Goal: Task Accomplishment & Management: Complete application form

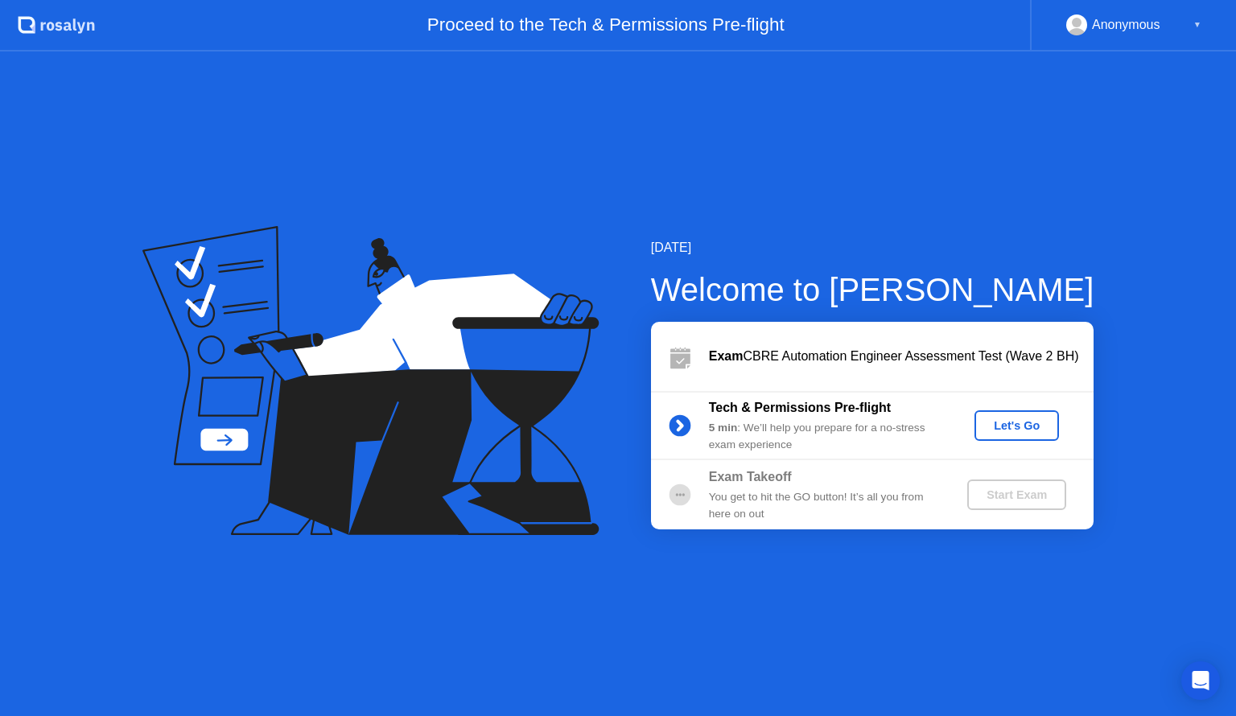
click at [996, 427] on div "Let's Go" at bounding box center [1017, 425] width 72 height 13
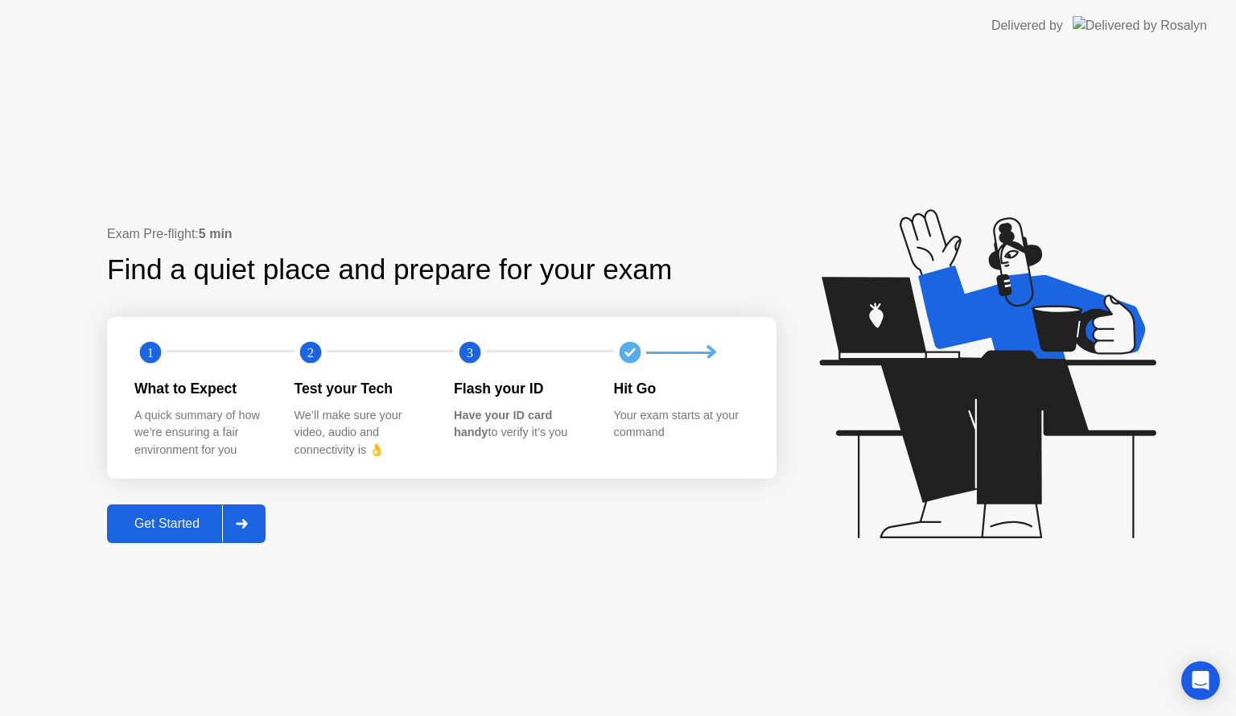
click at [179, 531] on div "Get Started" at bounding box center [167, 524] width 110 height 14
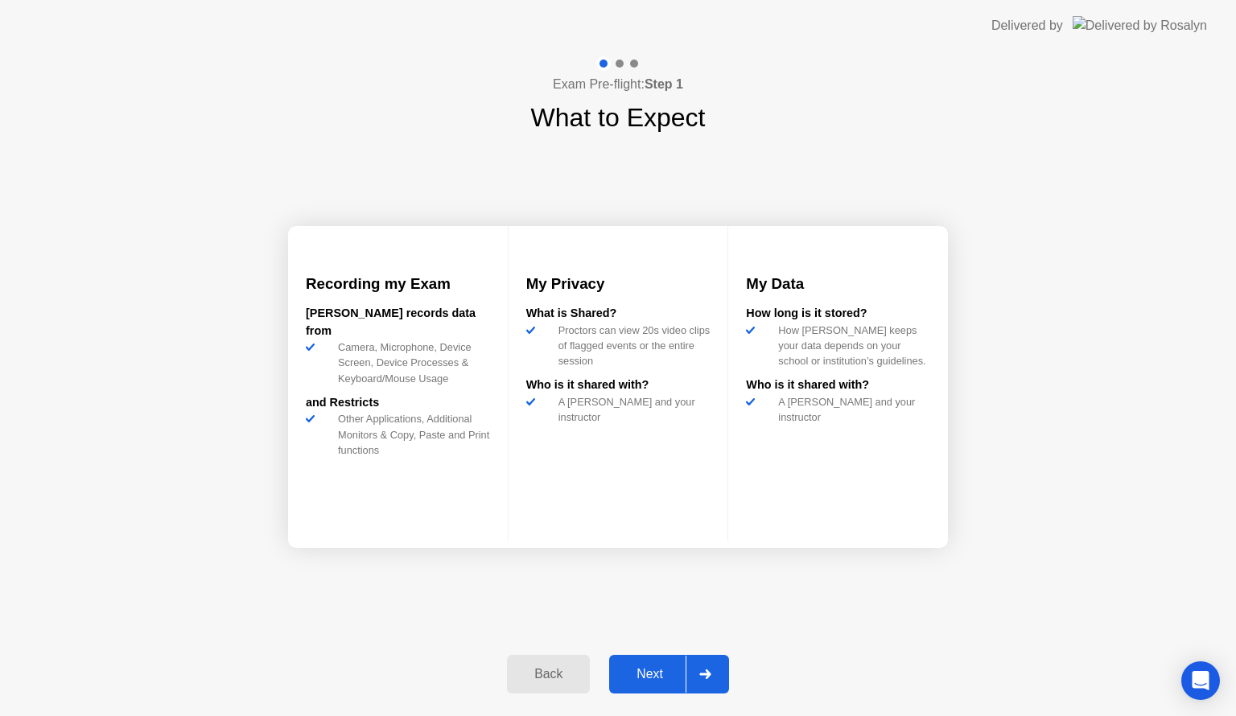
click at [683, 667] on div "Next" at bounding box center [650, 674] width 72 height 14
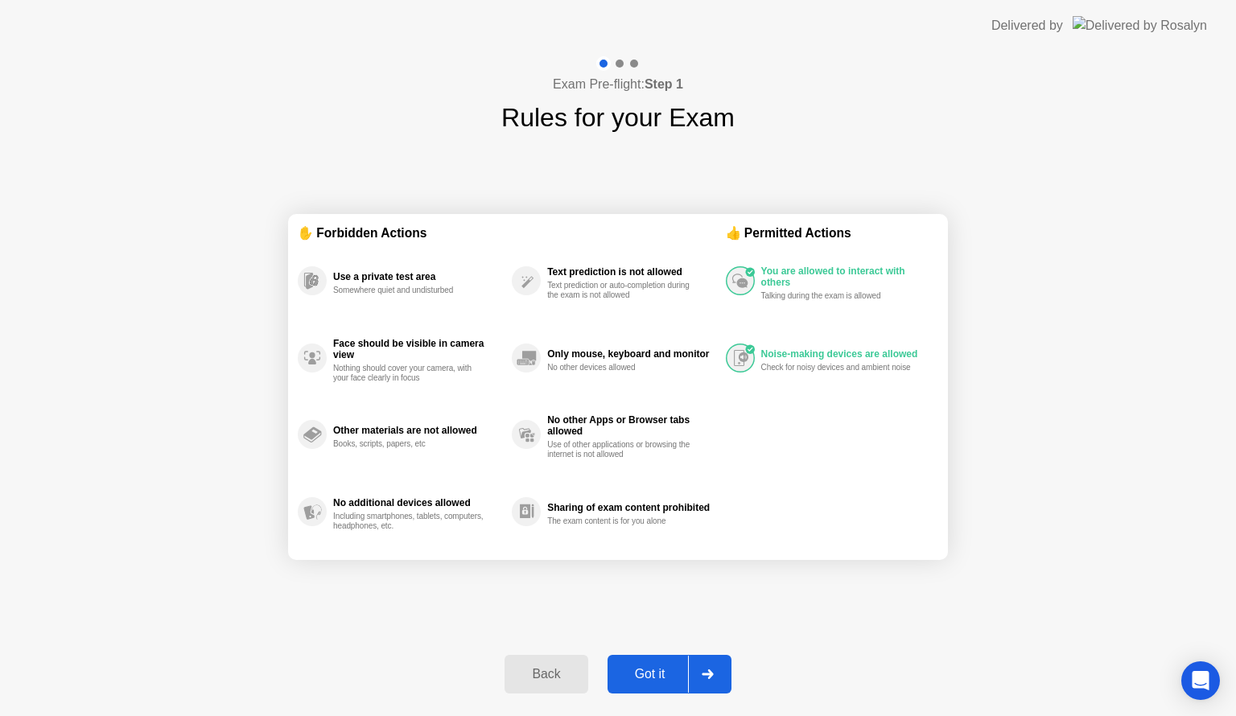
click at [658, 679] on div "Got it" at bounding box center [651, 674] width 76 height 14
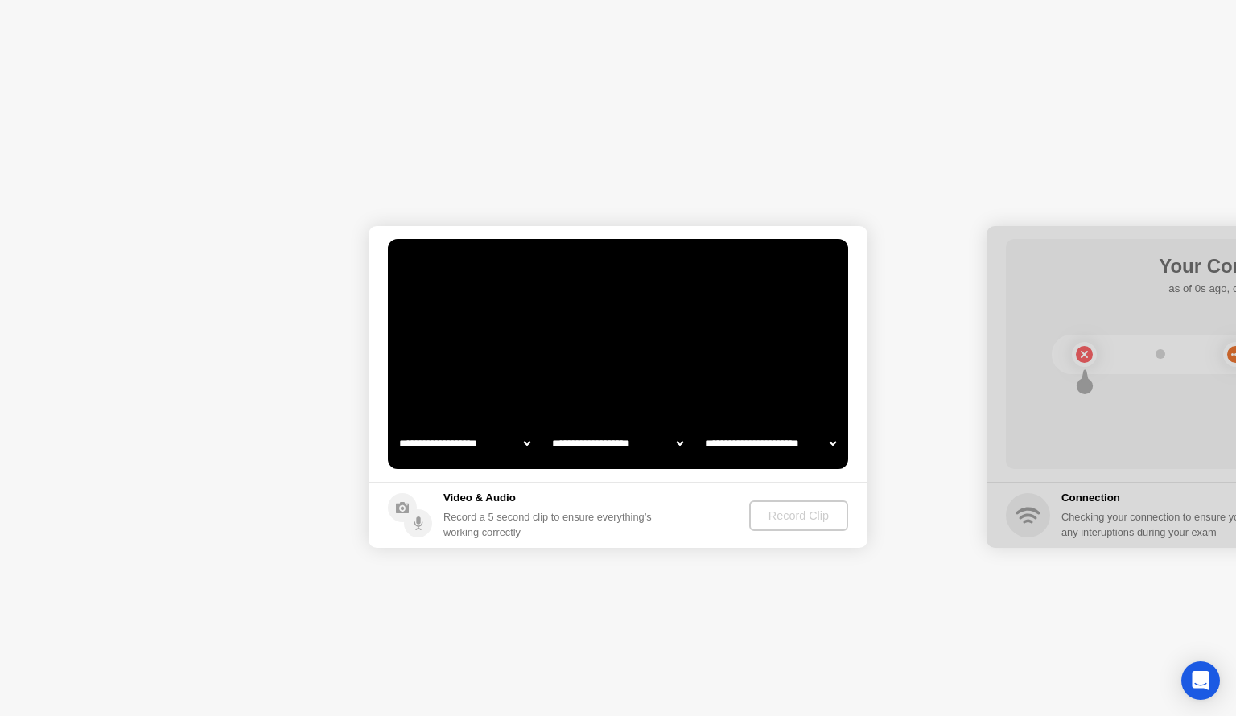
select select "**********"
select select "*******"
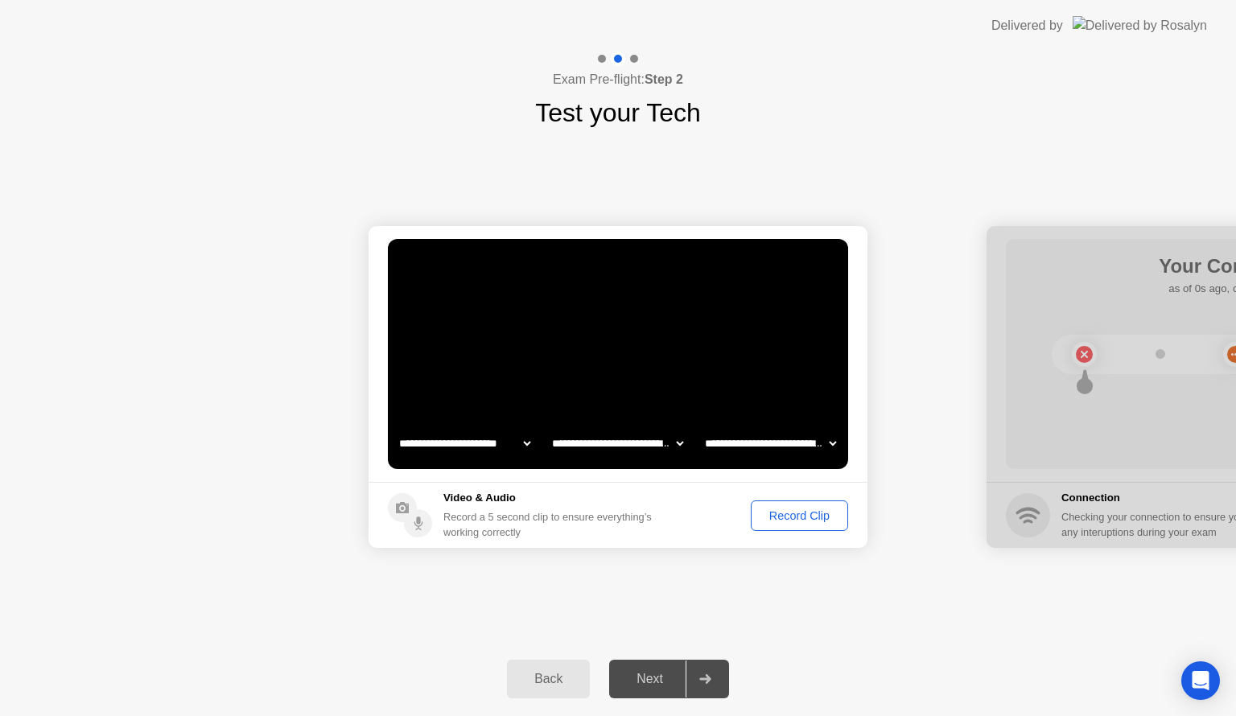
click at [823, 527] on button "Record Clip" at bounding box center [799, 516] width 97 height 31
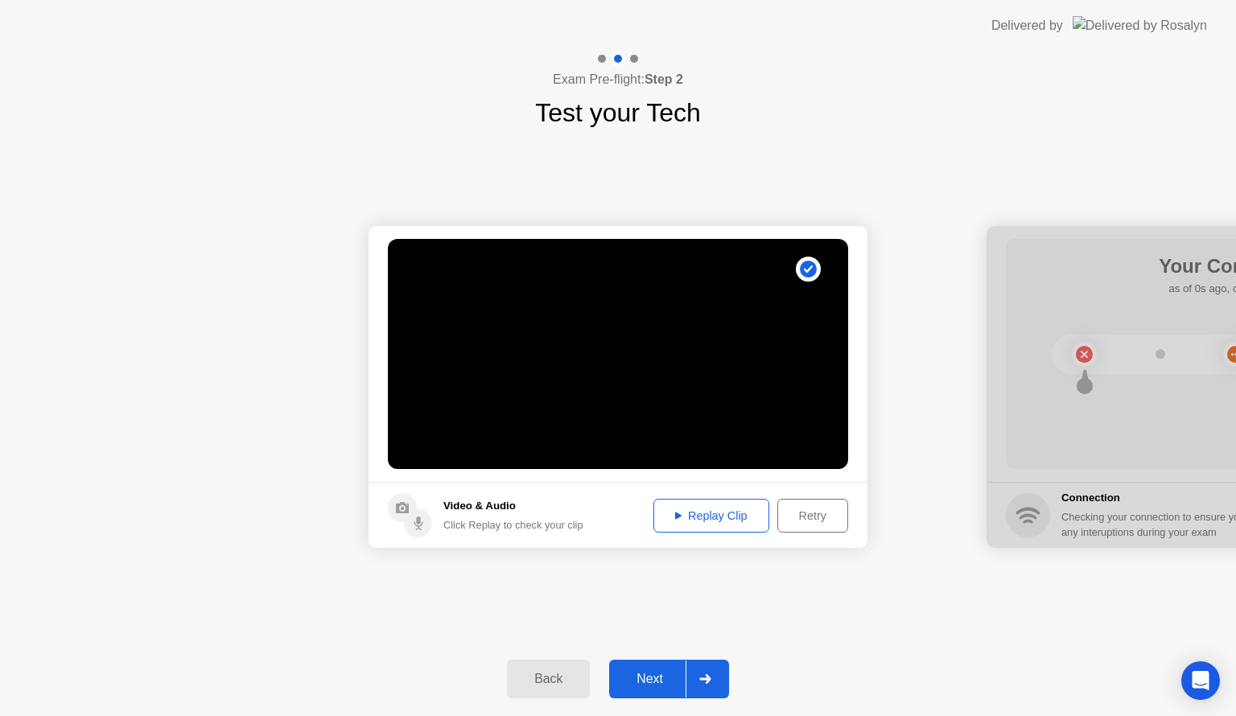
click at [702, 517] on div "Replay Clip" at bounding box center [711, 516] width 105 height 13
click at [668, 677] on div "Next" at bounding box center [650, 679] width 72 height 14
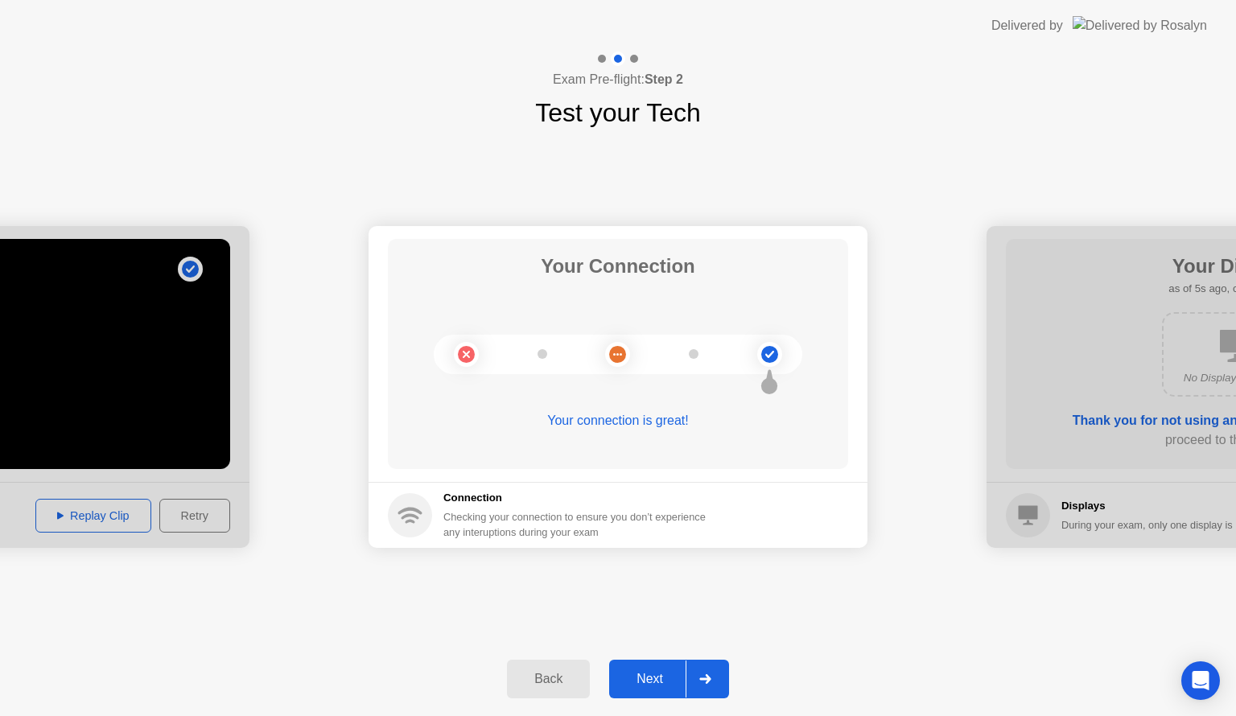
click at [658, 673] on div "Next" at bounding box center [650, 679] width 72 height 14
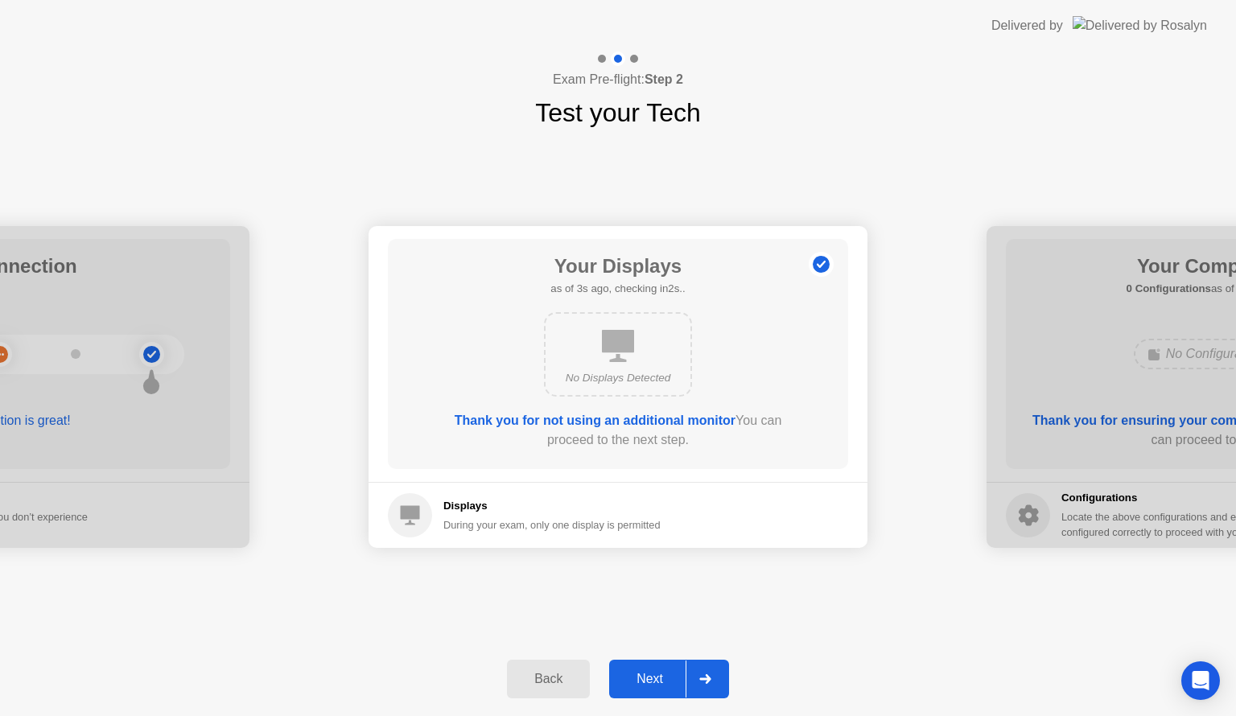
click at [685, 678] on div "Next" at bounding box center [650, 679] width 72 height 14
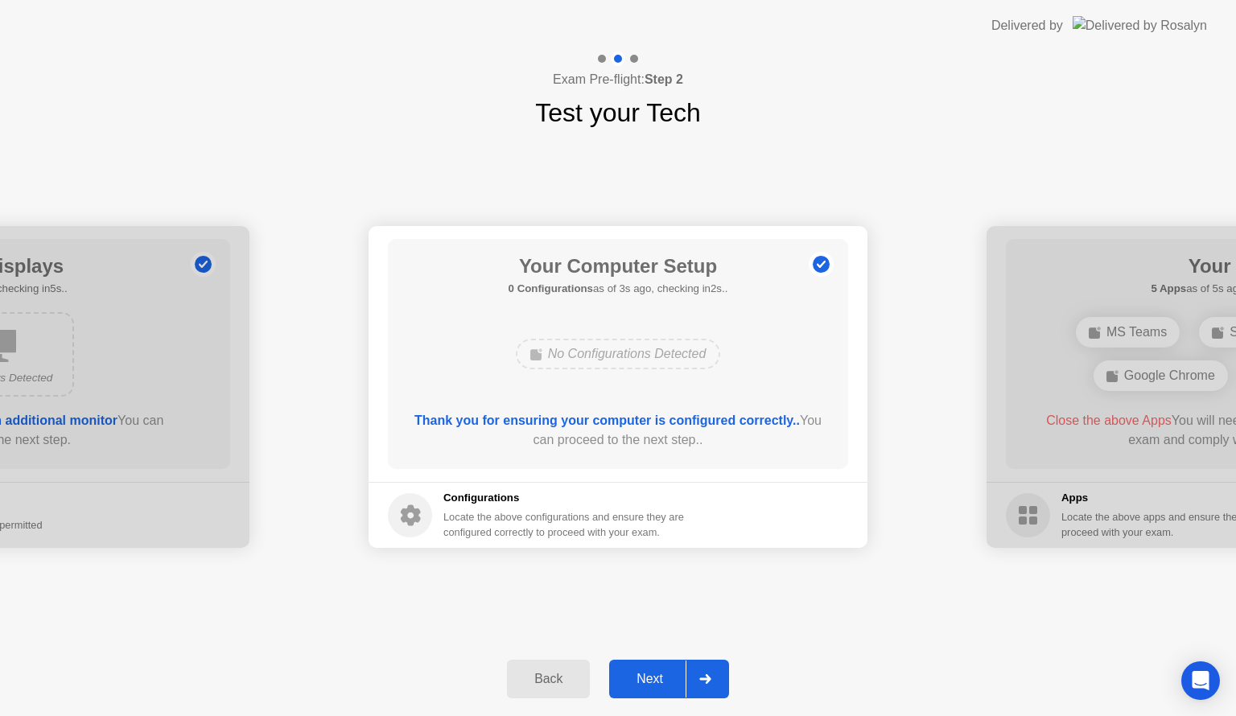
click at [682, 675] on div "Next" at bounding box center [650, 679] width 72 height 14
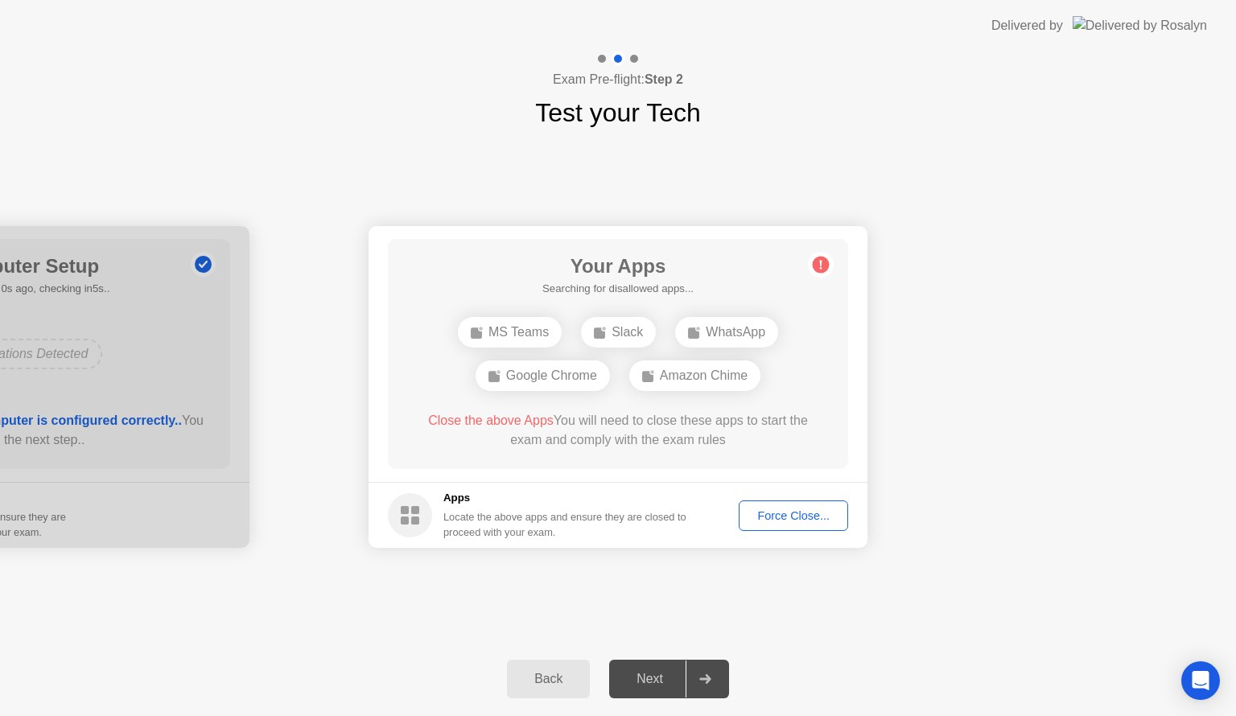
click at [796, 522] on div "Force Close..." at bounding box center [794, 516] width 98 height 13
click at [792, 511] on div "Force Close..." at bounding box center [794, 516] width 98 height 13
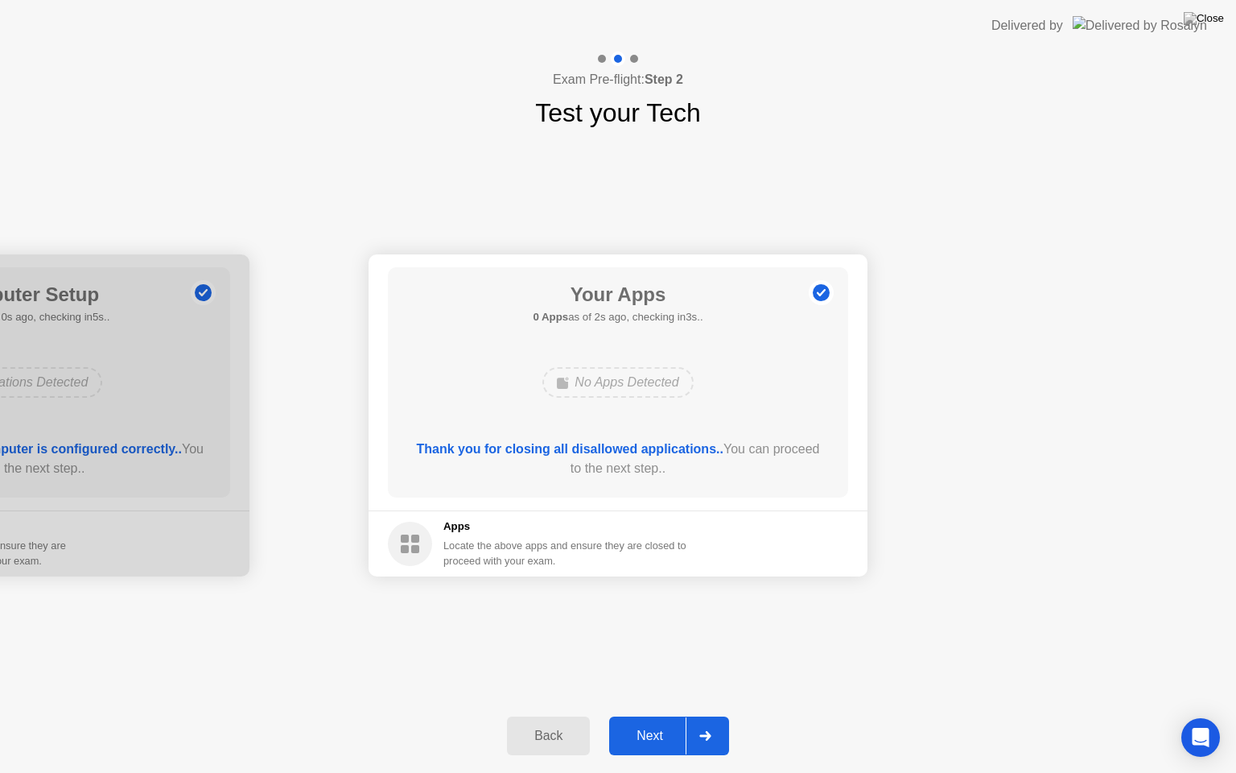
click at [712, 716] on div at bounding box center [705, 735] width 39 height 37
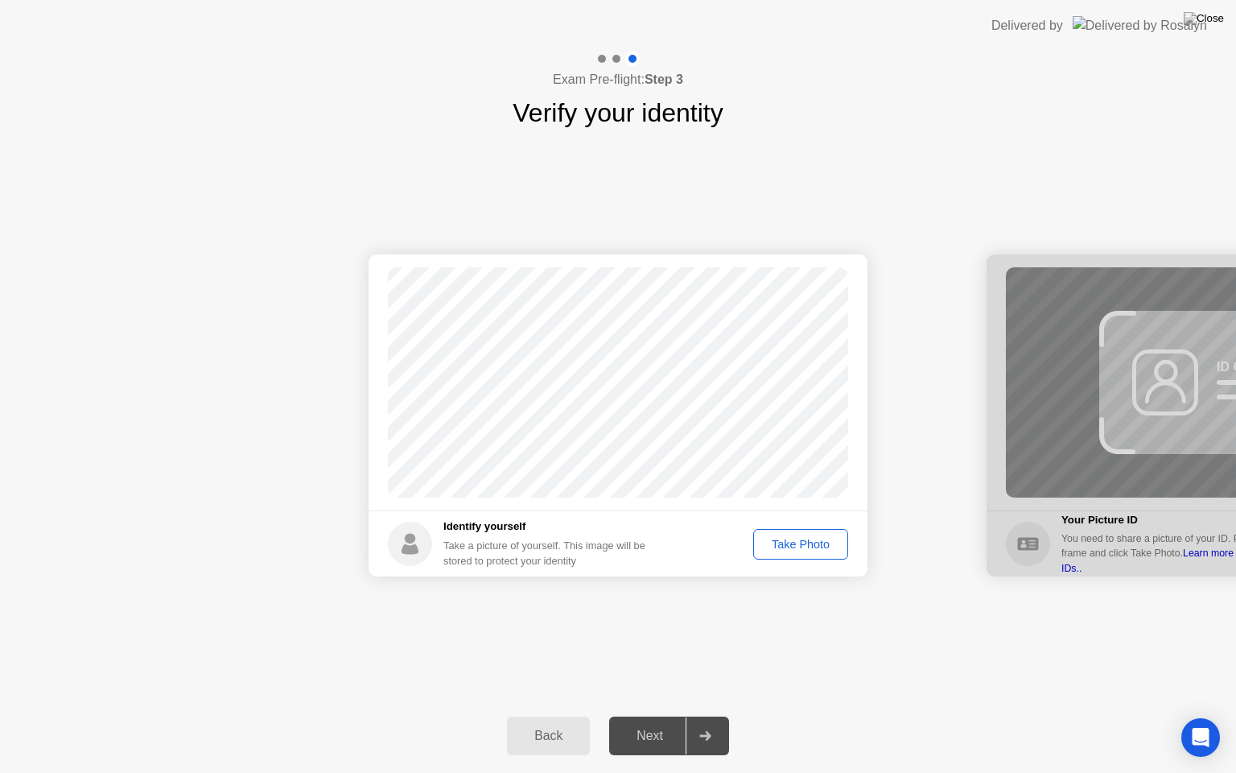
click at [703, 716] on icon at bounding box center [704, 736] width 11 height 10
click at [792, 538] on div "Take Photo" at bounding box center [801, 544] width 84 height 13
click at [710, 716] on div at bounding box center [705, 735] width 39 height 37
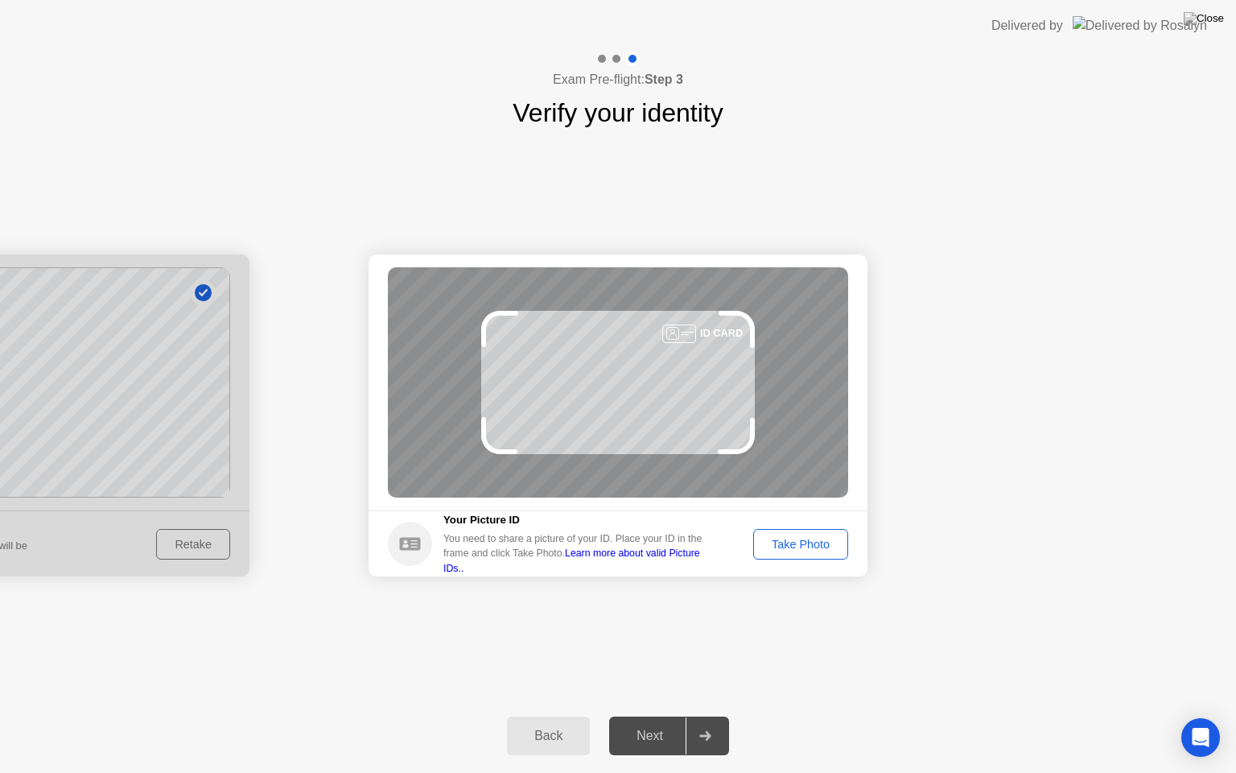
click at [820, 540] on div "Take Photo" at bounding box center [801, 544] width 84 height 13
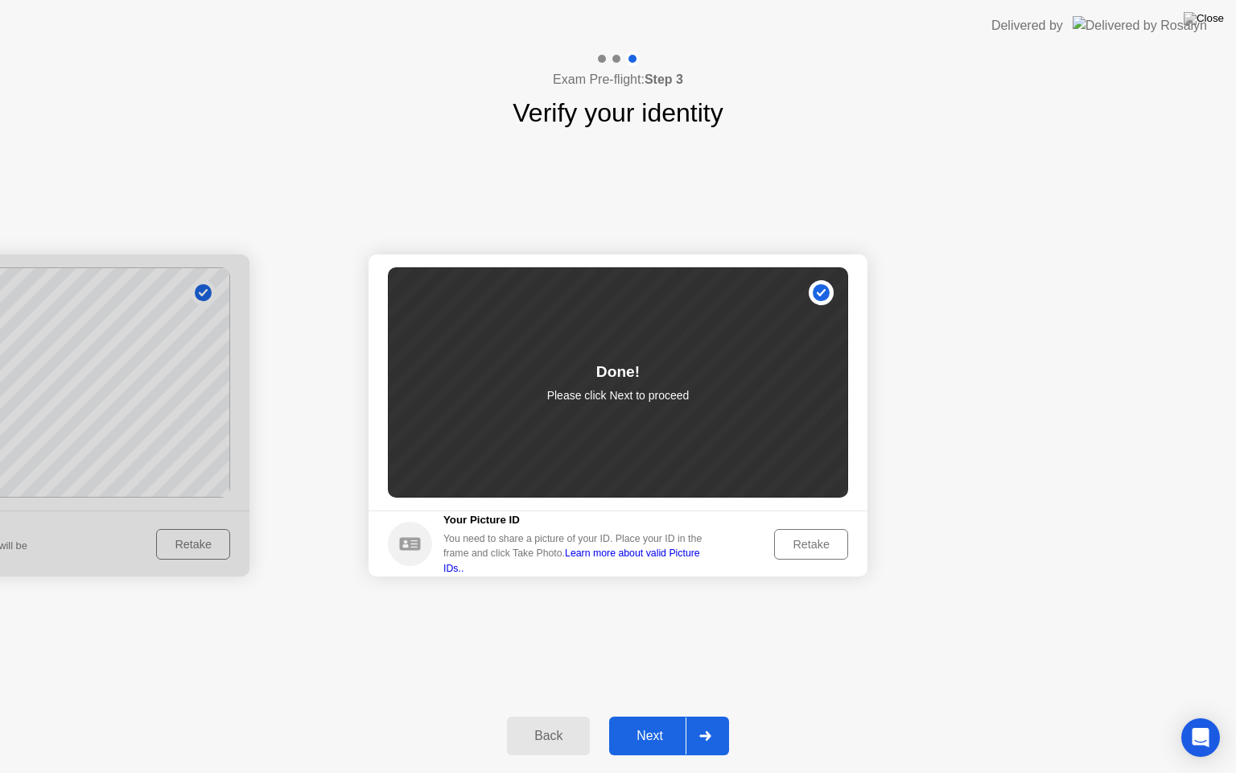
click at [704, 716] on icon at bounding box center [705, 736] width 12 height 10
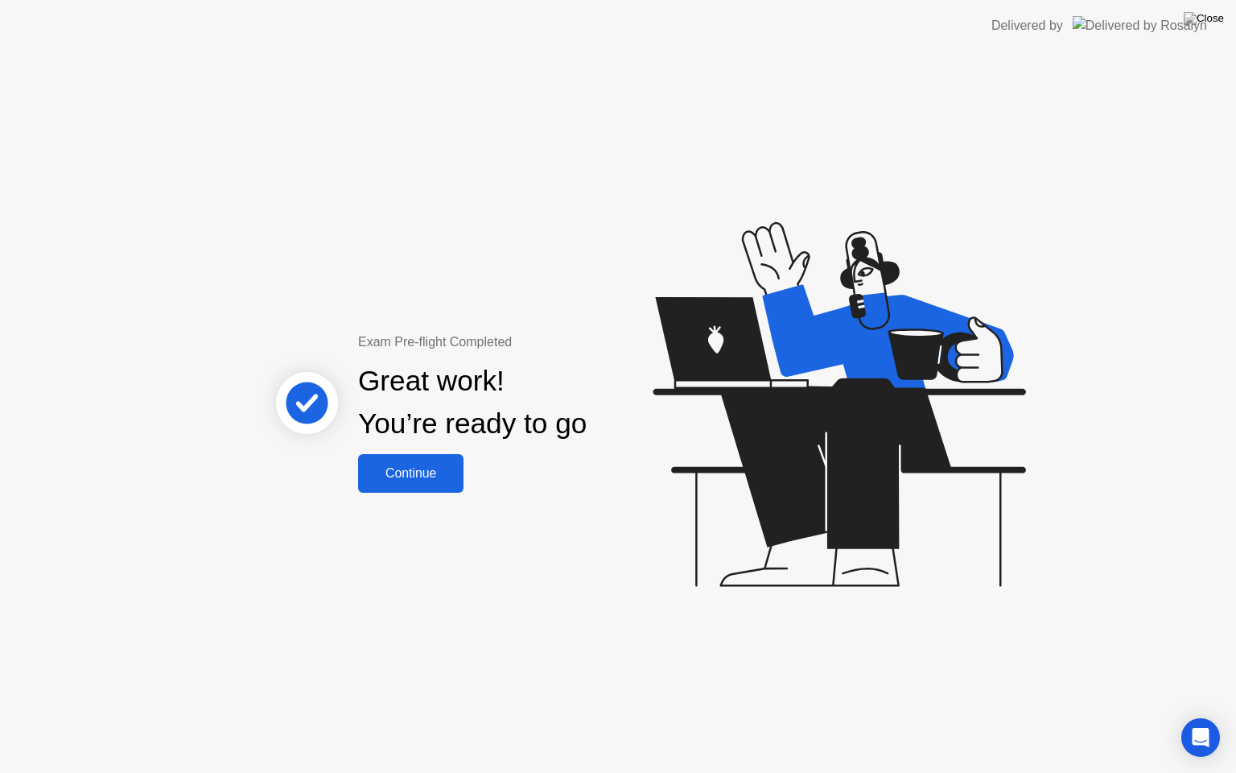
click at [402, 468] on div "Continue" at bounding box center [411, 473] width 96 height 14
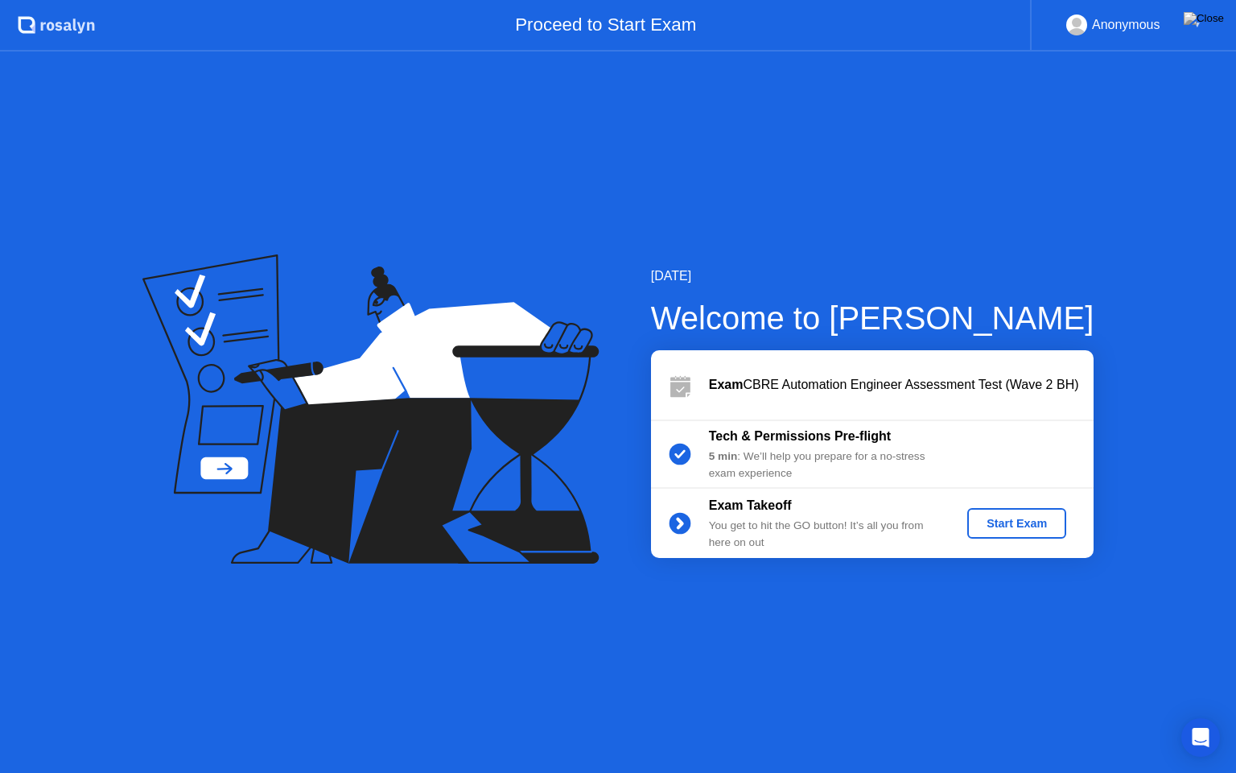
click at [1037, 526] on div "Start Exam" at bounding box center [1017, 523] width 86 height 13
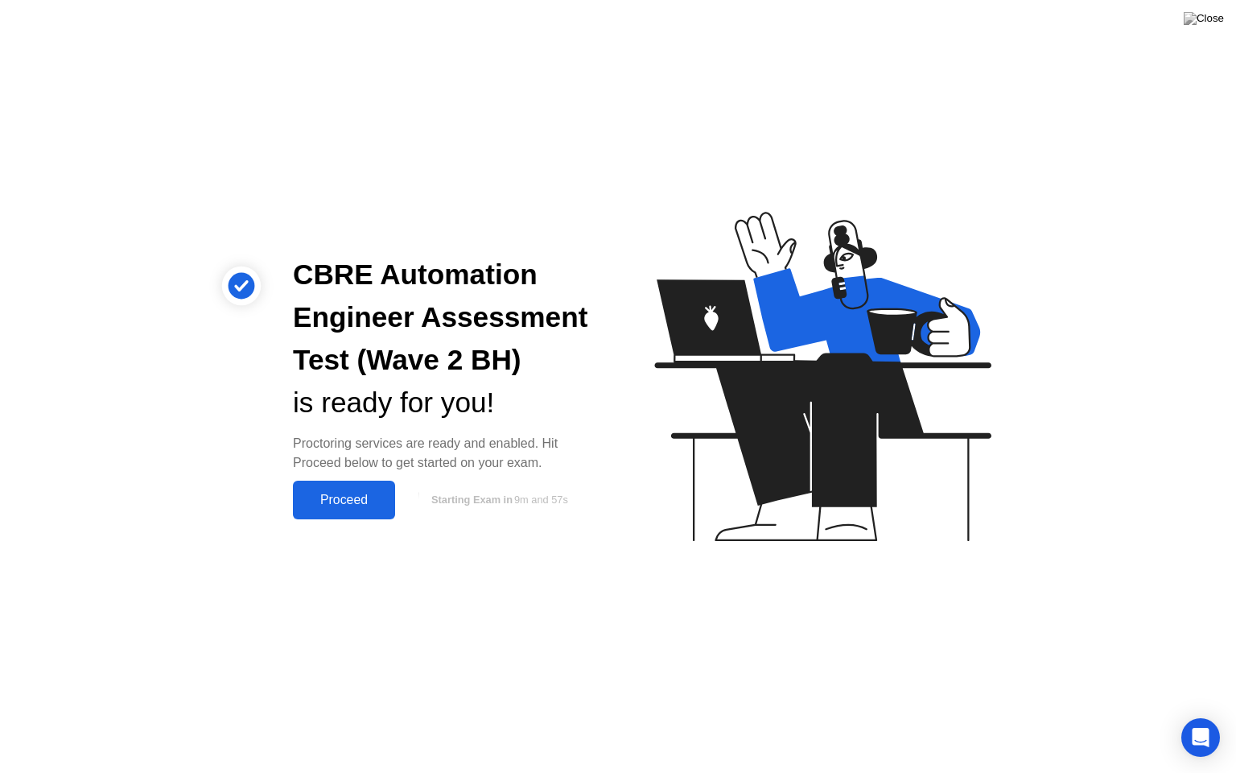
click at [364, 497] on div "Proceed" at bounding box center [344, 500] width 93 height 14
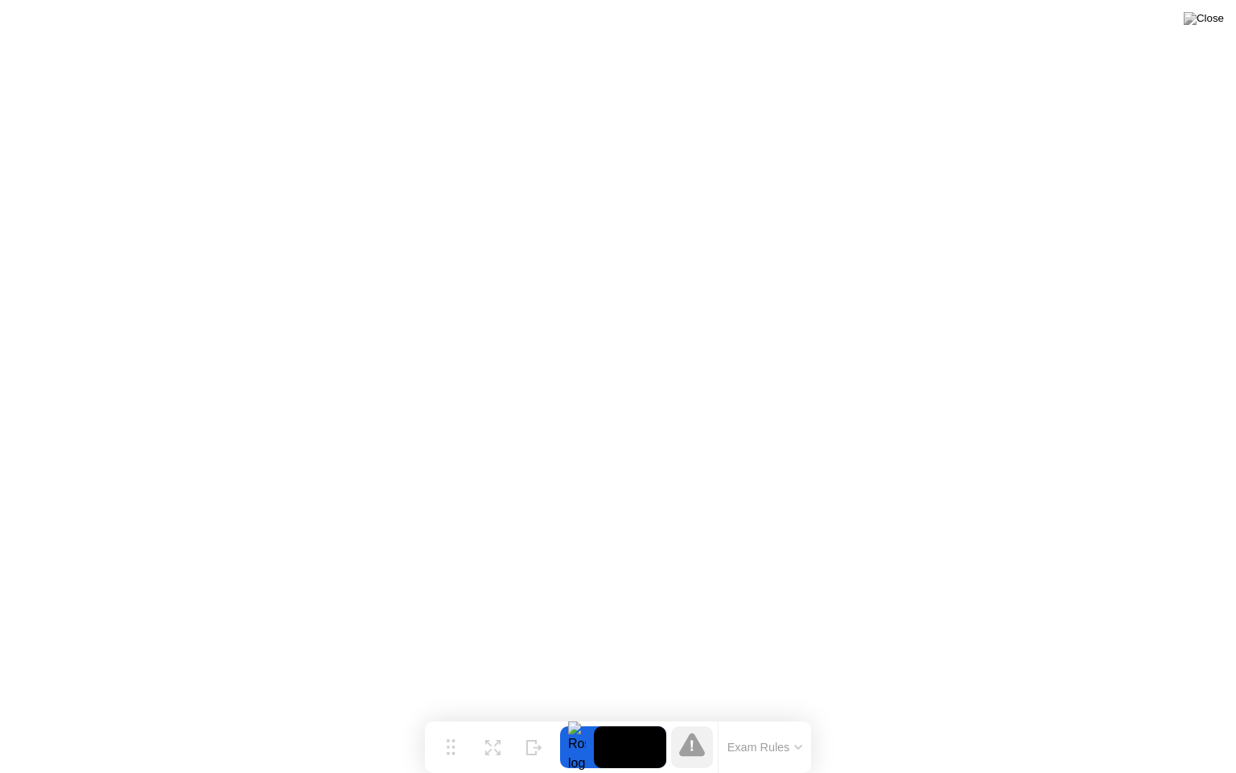
click at [753, 716] on button "Exam Rules" at bounding box center [765, 747] width 85 height 14
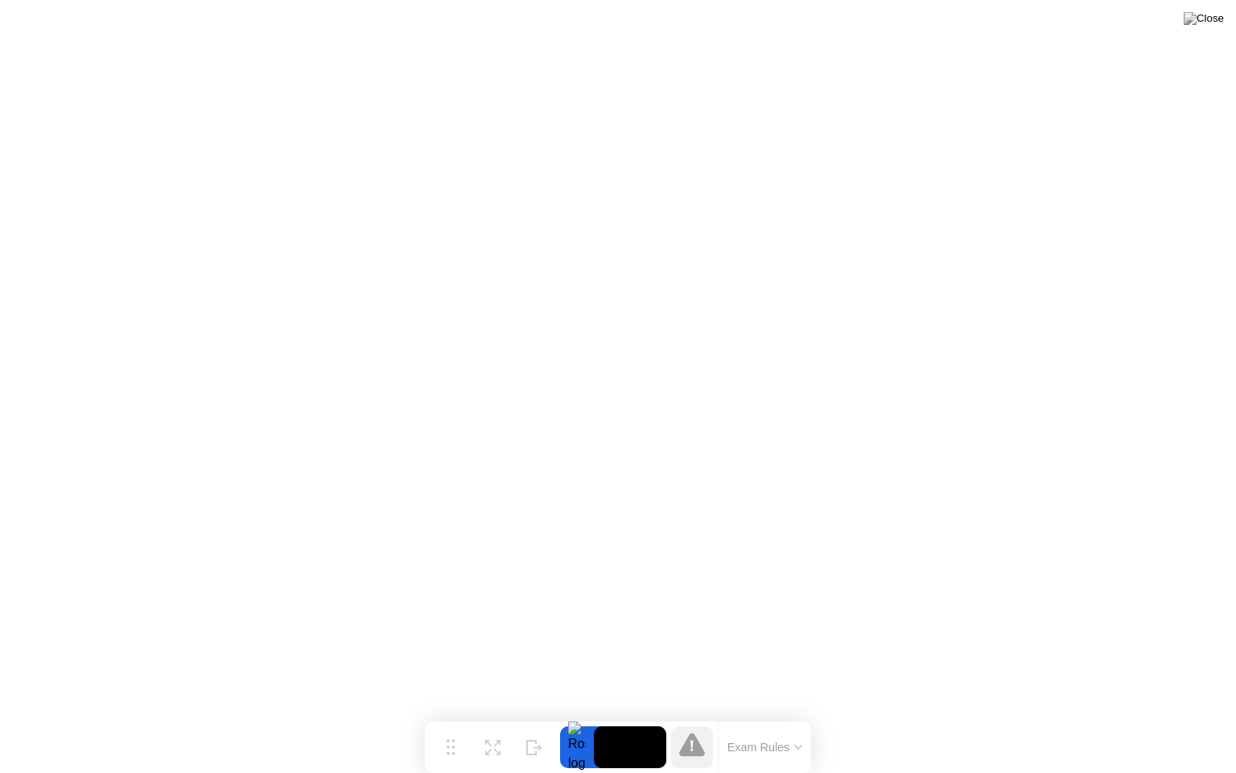
click at [691, 716] on icon at bounding box center [692, 745] width 3 height 11
click at [749, 716] on button "Exam Rules" at bounding box center [765, 747] width 85 height 14
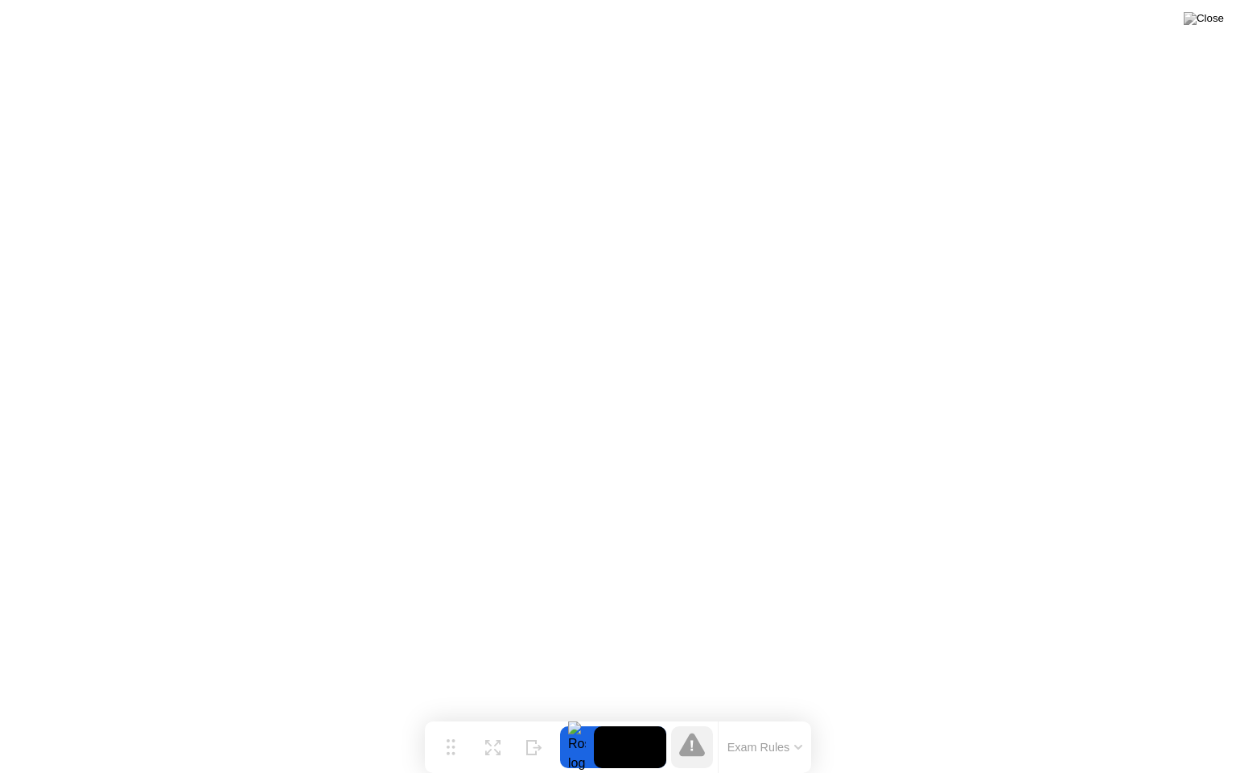
click at [785, 716] on button "Exam Rules" at bounding box center [765, 747] width 85 height 14
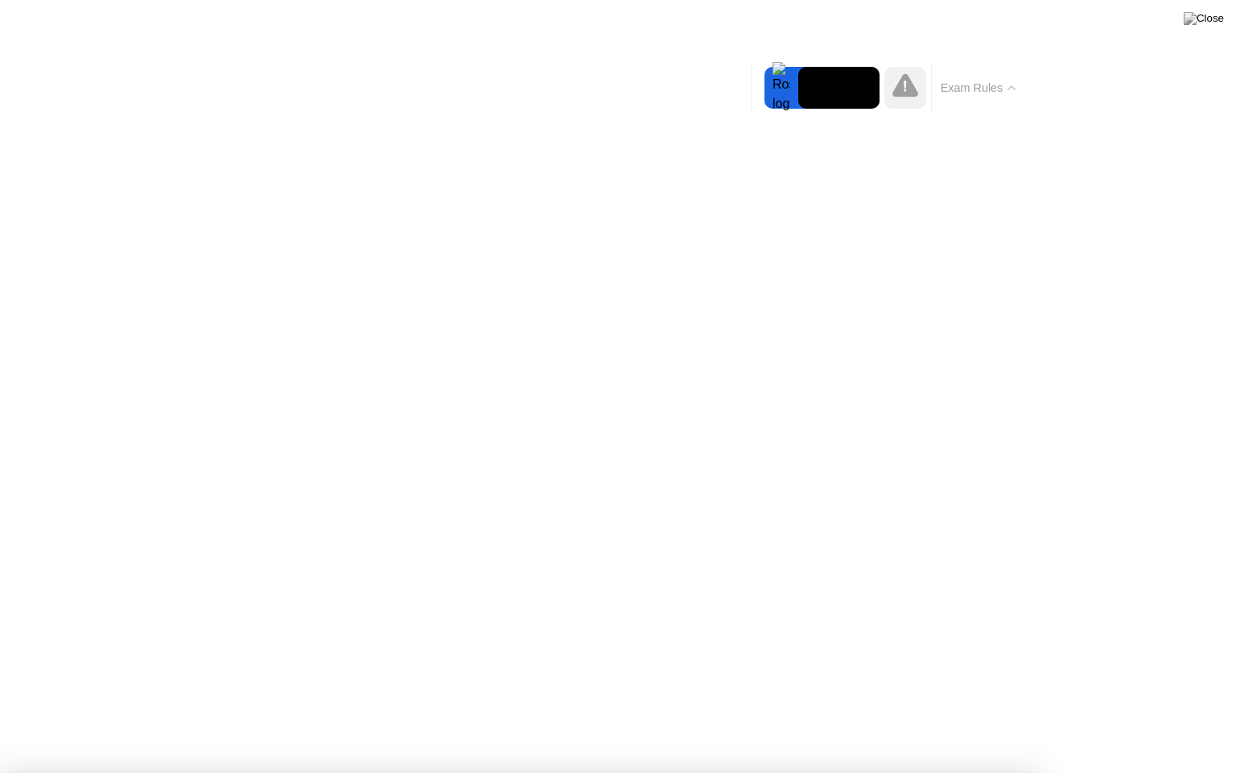
click at [902, 94] on icon at bounding box center [906, 84] width 26 height 23
click at [979, 86] on button "Exam Rules" at bounding box center [978, 87] width 85 height 14
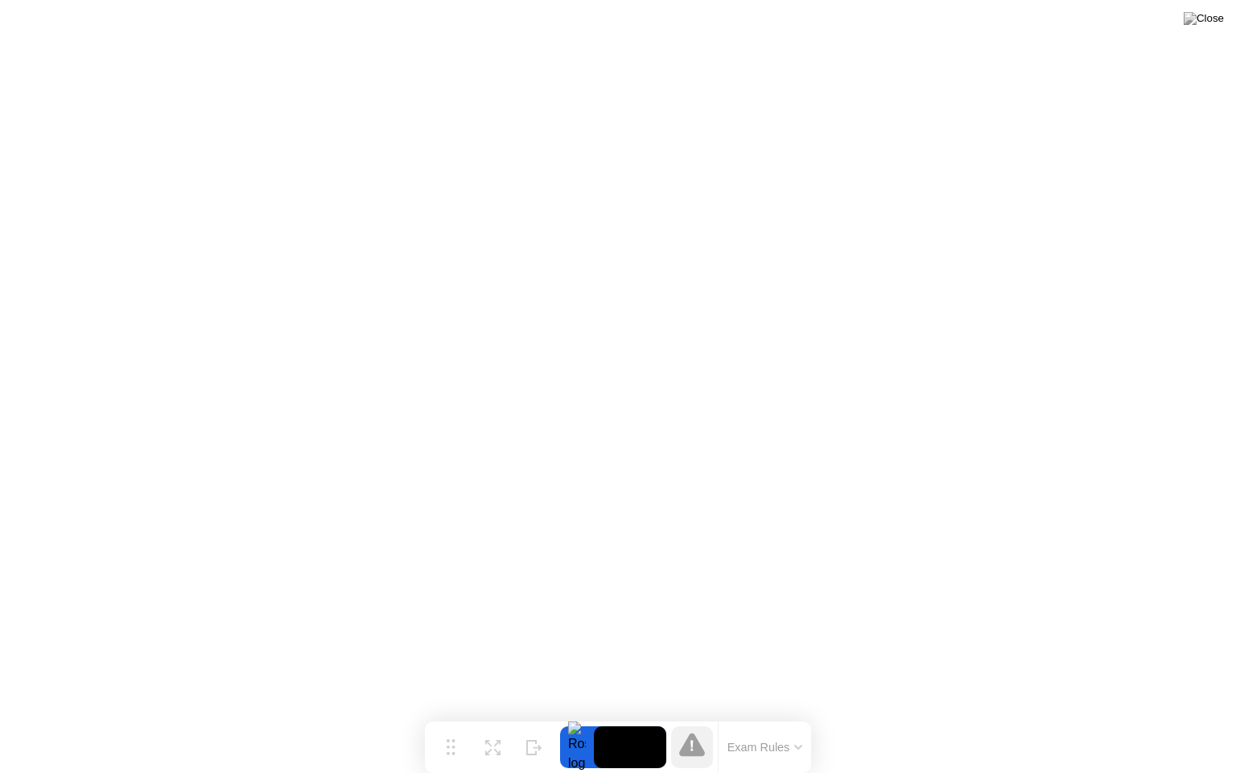
click at [695, 716] on icon at bounding box center [692, 743] width 26 height 23
click at [622, 716] on video at bounding box center [630, 747] width 72 height 42
click at [758, 716] on button "Exam Rules" at bounding box center [765, 747] width 85 height 14
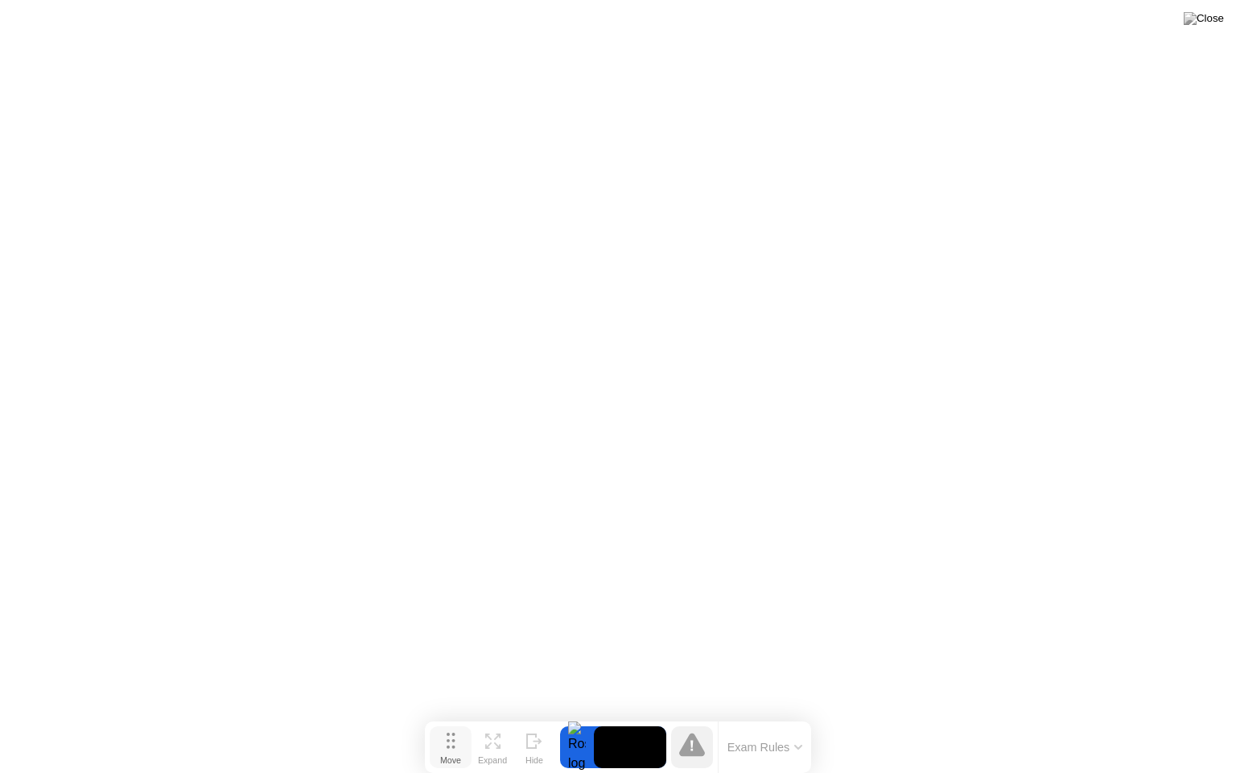
click at [461, 716] on div "Move" at bounding box center [450, 760] width 21 height 10
click at [501, 716] on div "Expand" at bounding box center [492, 760] width 29 height 10
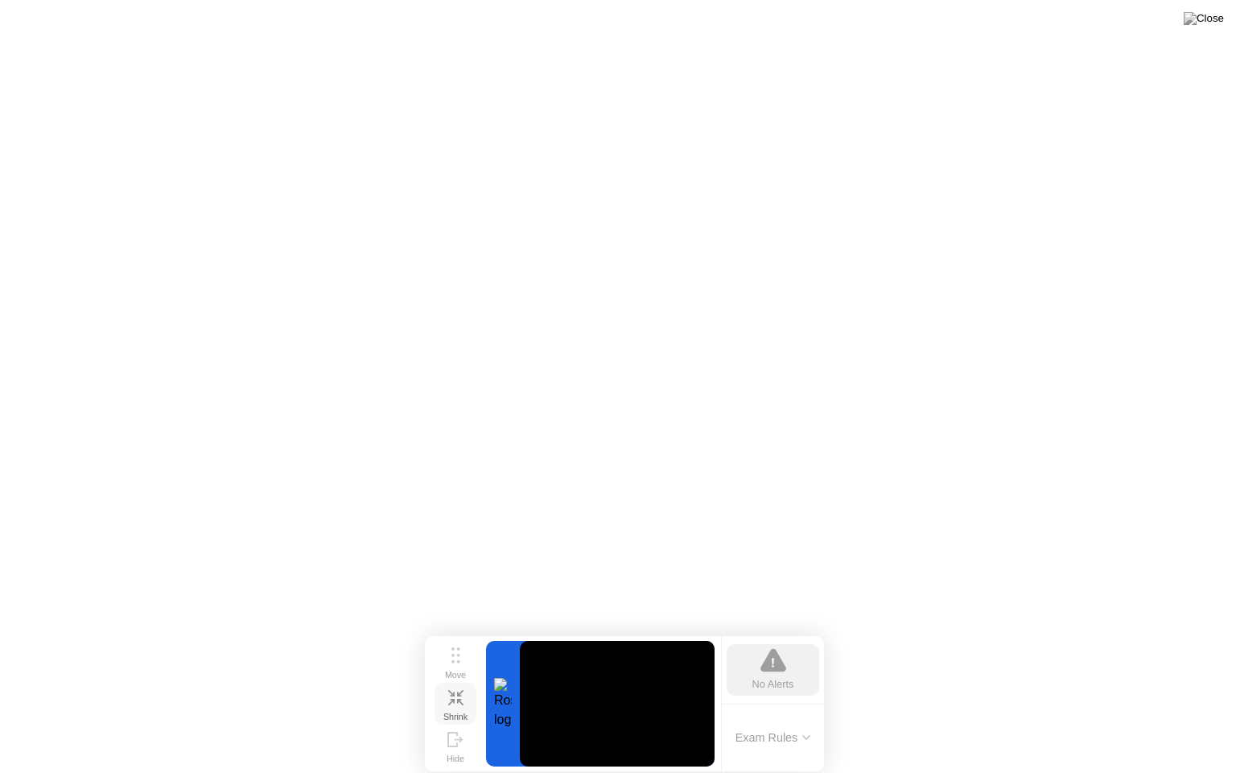
click at [455, 698] on icon at bounding box center [455, 697] width 15 height 15
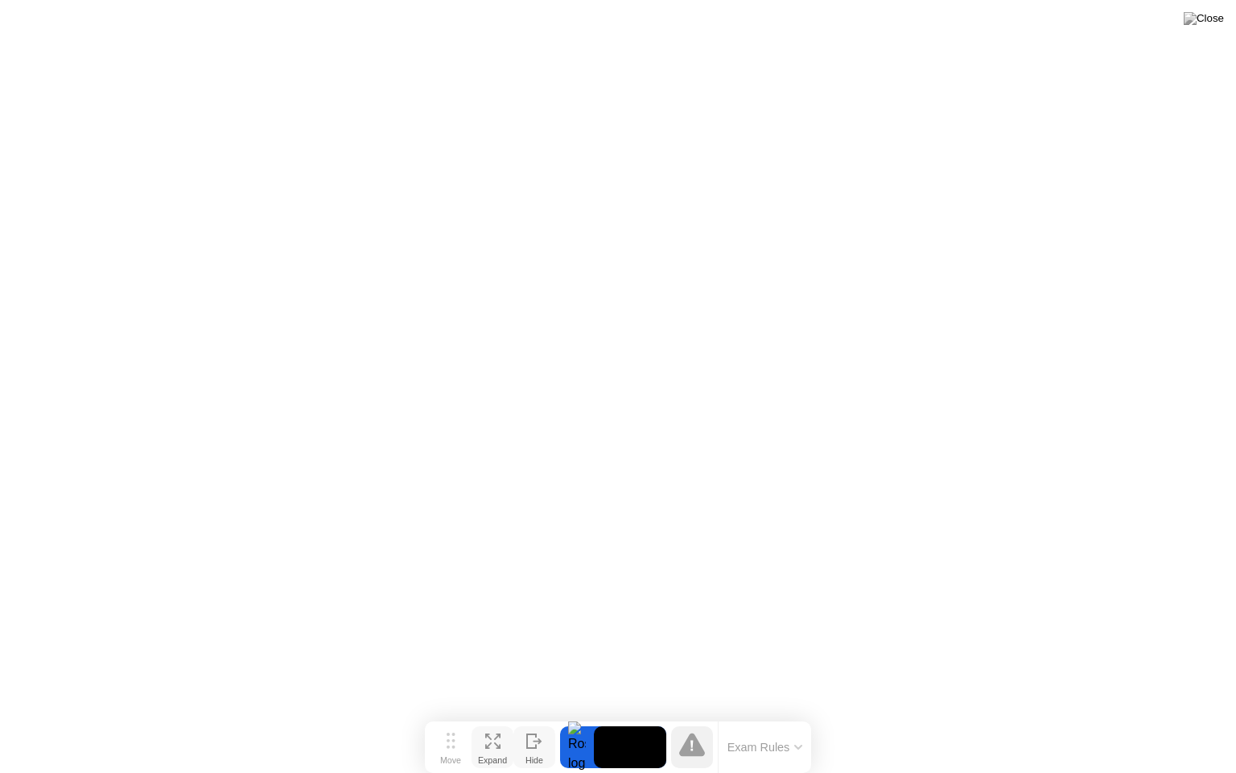
click at [538, 716] on icon at bounding box center [534, 740] width 16 height 15
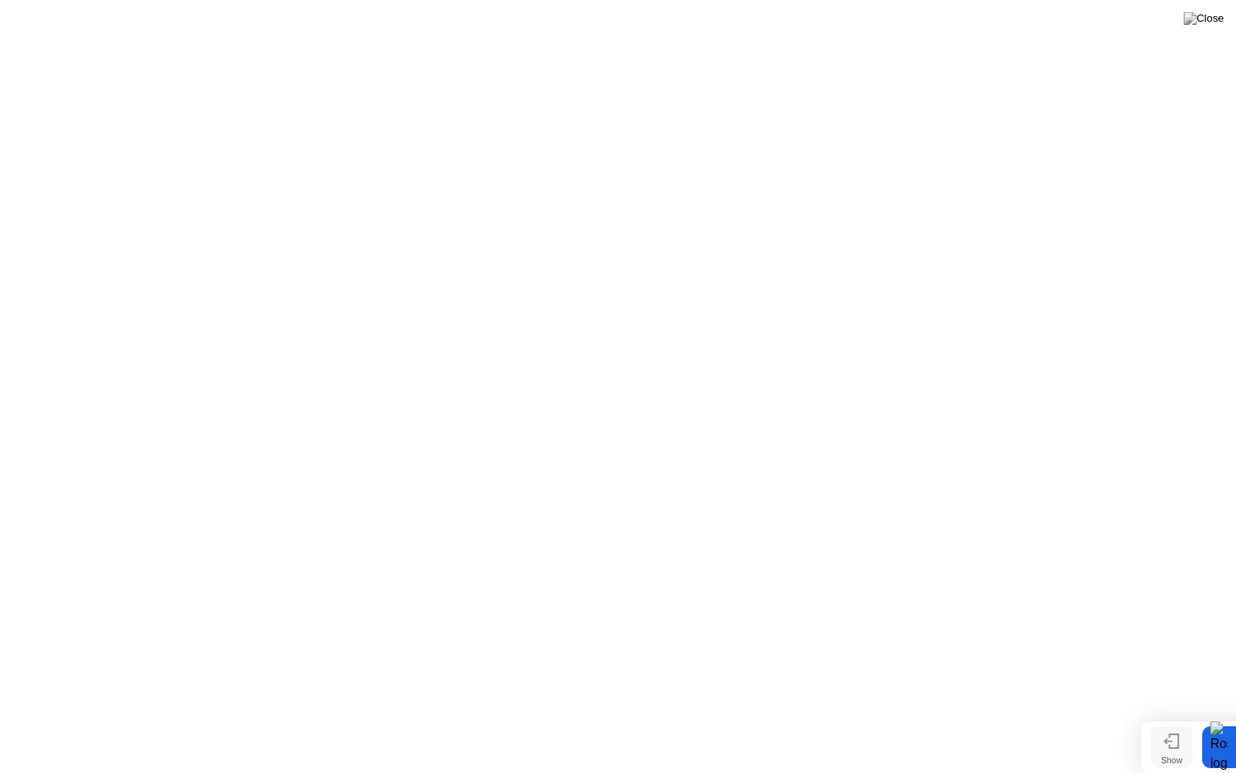
click at [1167, 716] on div at bounding box center [1172, 747] width 16 height 15
click at [573, 716] on div at bounding box center [577, 747] width 34 height 42
click at [649, 716] on video at bounding box center [630, 747] width 72 height 42
click at [747, 716] on button "Exam Rules" at bounding box center [765, 747] width 85 height 14
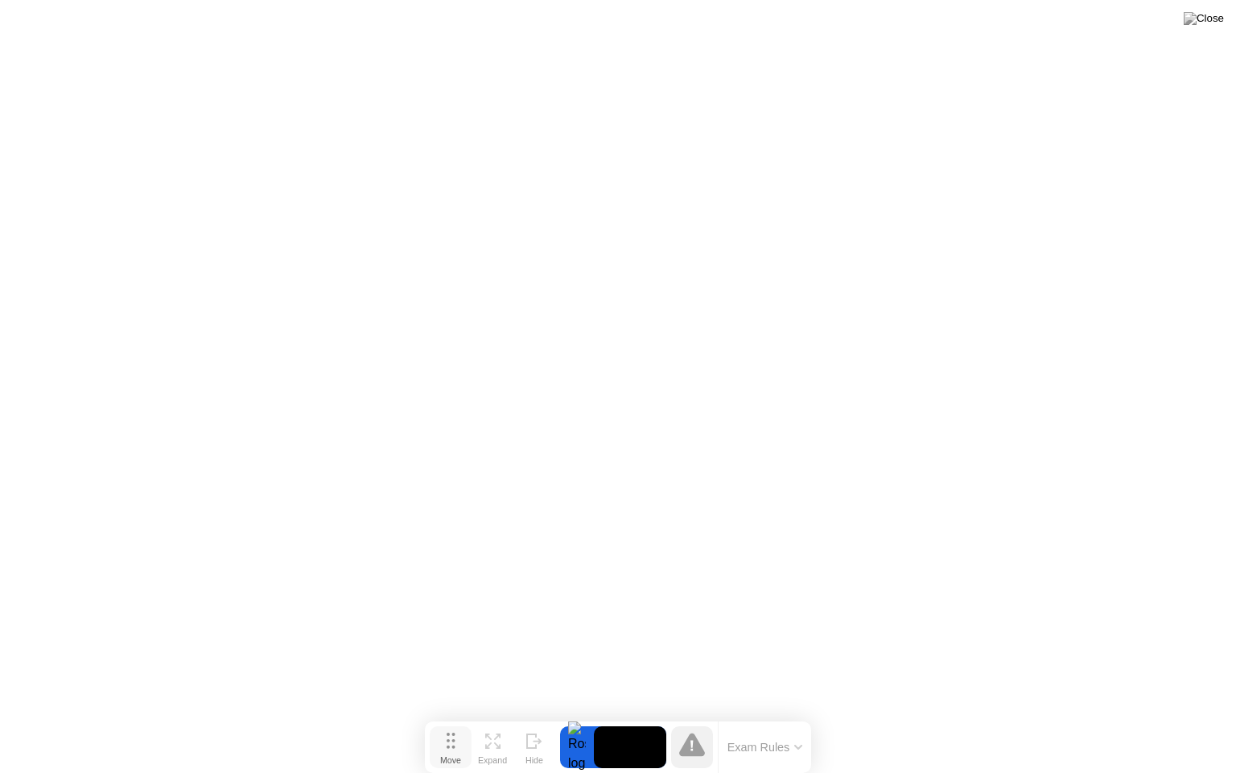
click at [444, 716] on button "Move" at bounding box center [451, 747] width 42 height 42
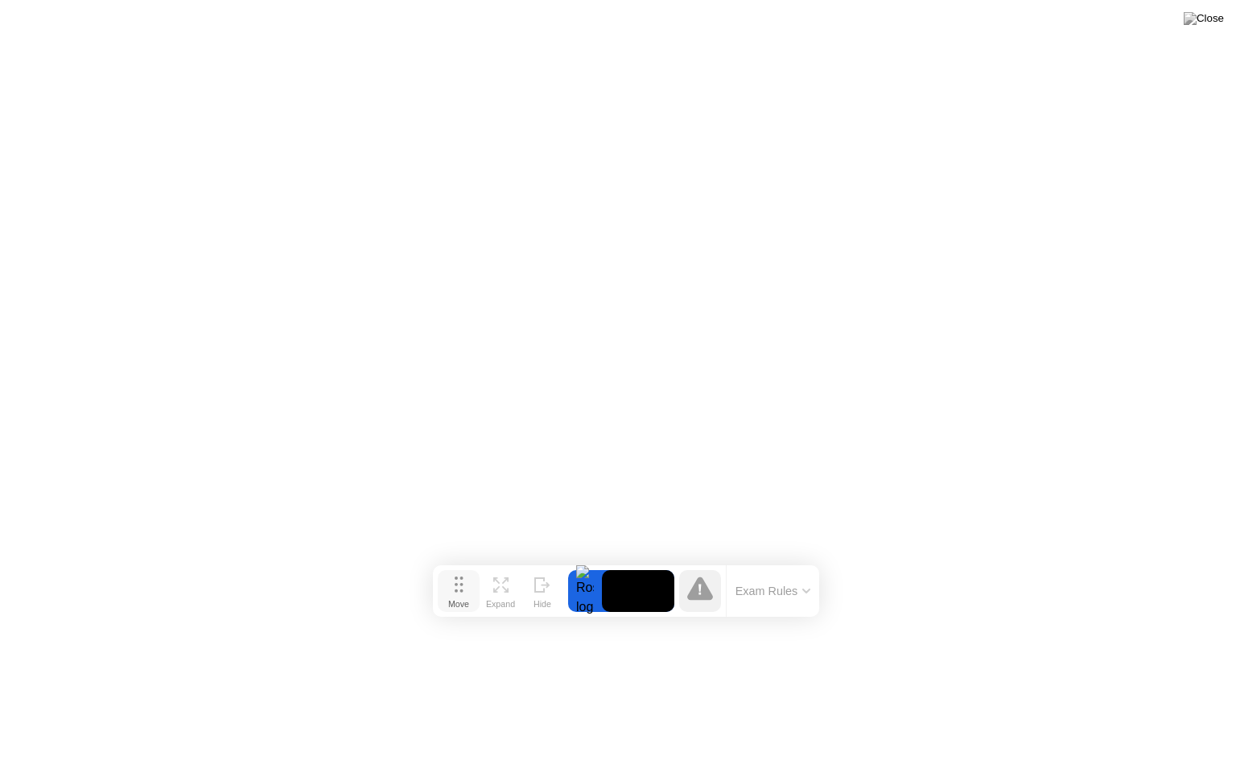
drag, startPoint x: 456, startPoint y: 747, endPoint x: 463, endPoint y: 586, distance: 161.1
click at [463, 586] on button "Move" at bounding box center [459, 591] width 42 height 42
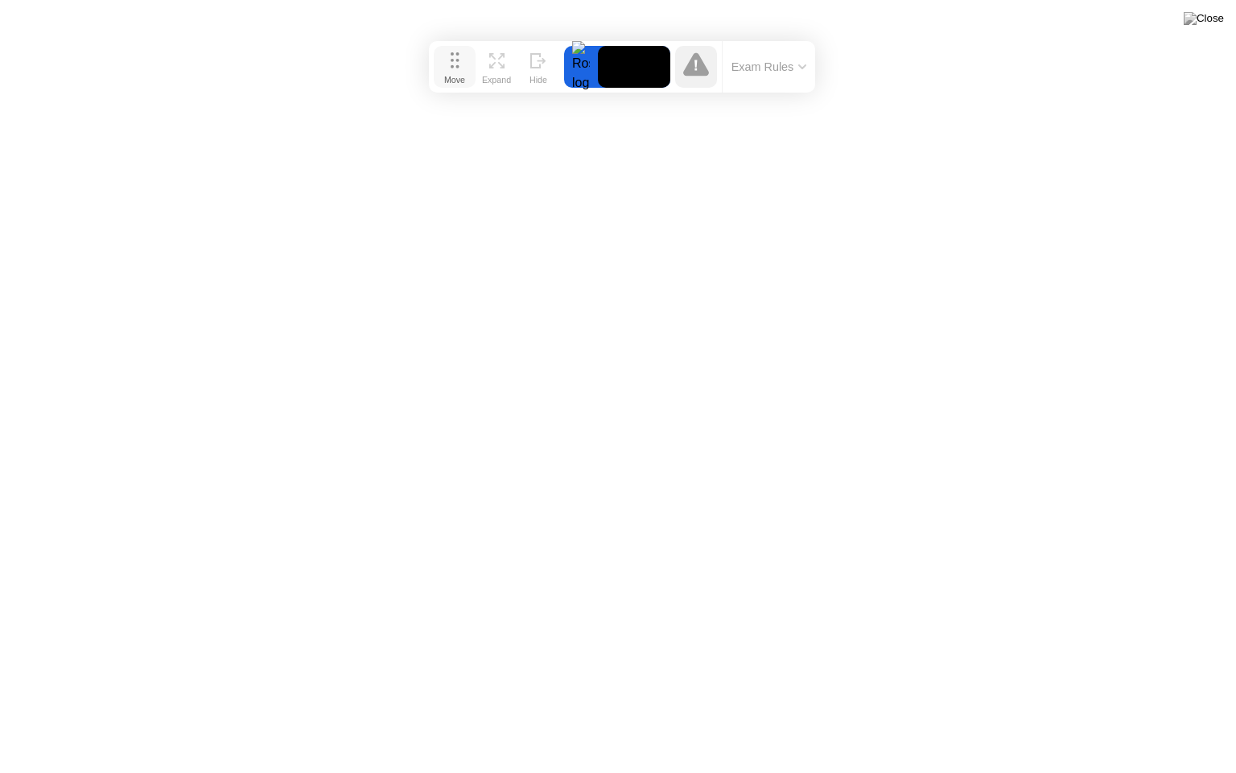
drag, startPoint x: 463, startPoint y: 586, endPoint x: 458, endPoint y: 70, distance: 516.0
click at [458, 70] on button "Move" at bounding box center [453, 70] width 42 height 42
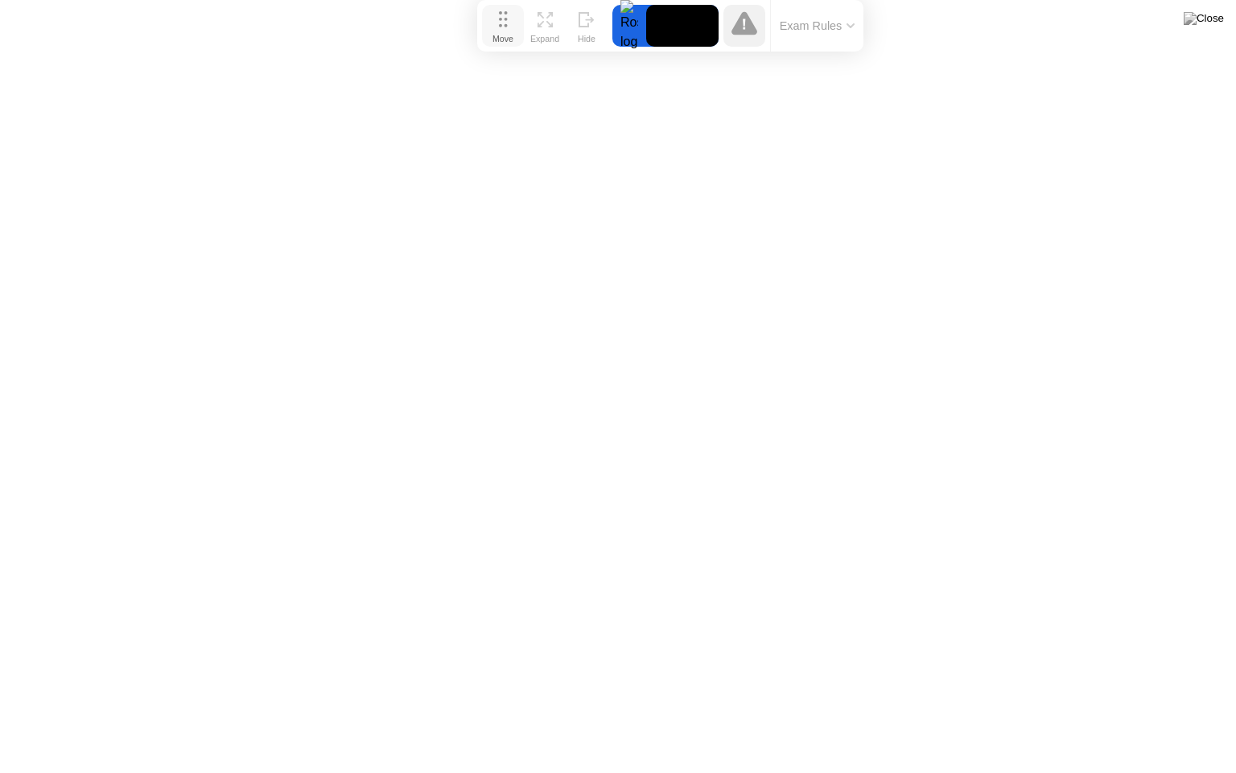
drag, startPoint x: 451, startPoint y: 64, endPoint x: 501, endPoint y: 6, distance: 76.5
click at [501, 6] on button "Move" at bounding box center [503, 26] width 42 height 42
click at [819, 27] on button "Exam Rules" at bounding box center [817, 26] width 85 height 14
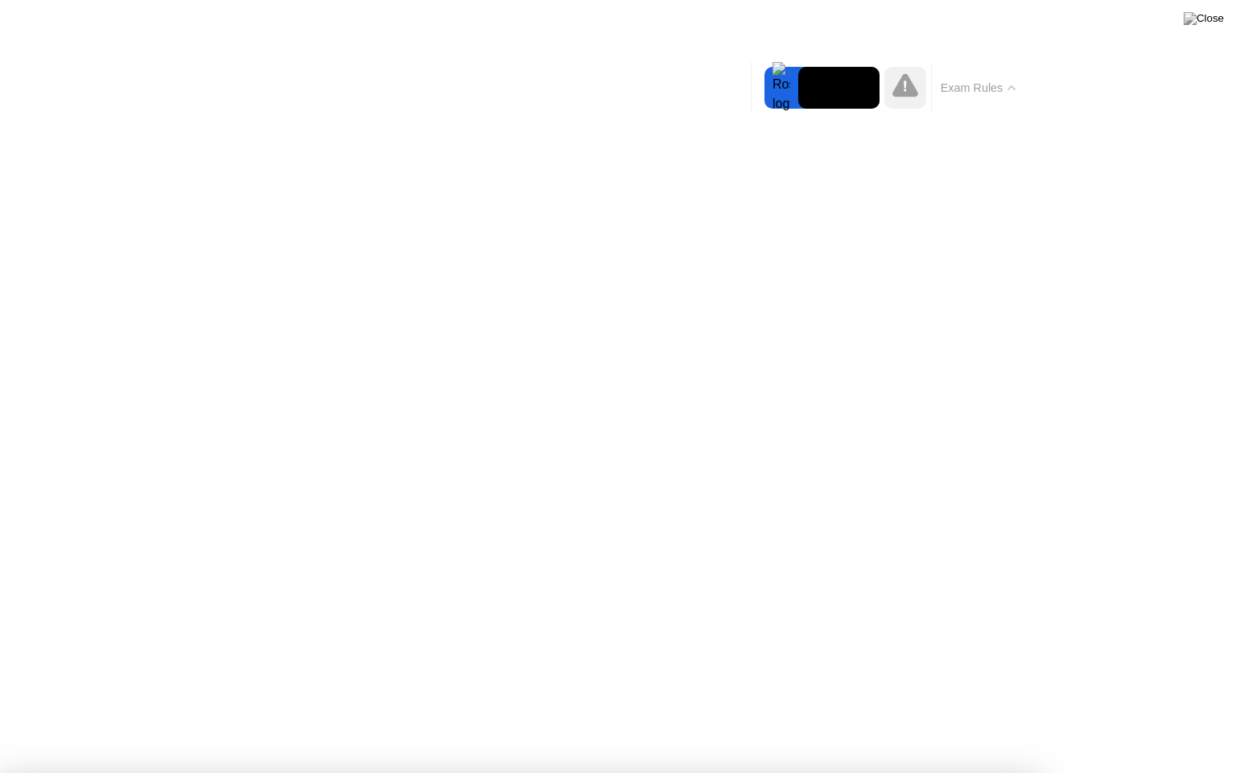
click at [772, 91] on div at bounding box center [782, 88] width 34 height 42
click at [846, 82] on video at bounding box center [838, 88] width 81 height 42
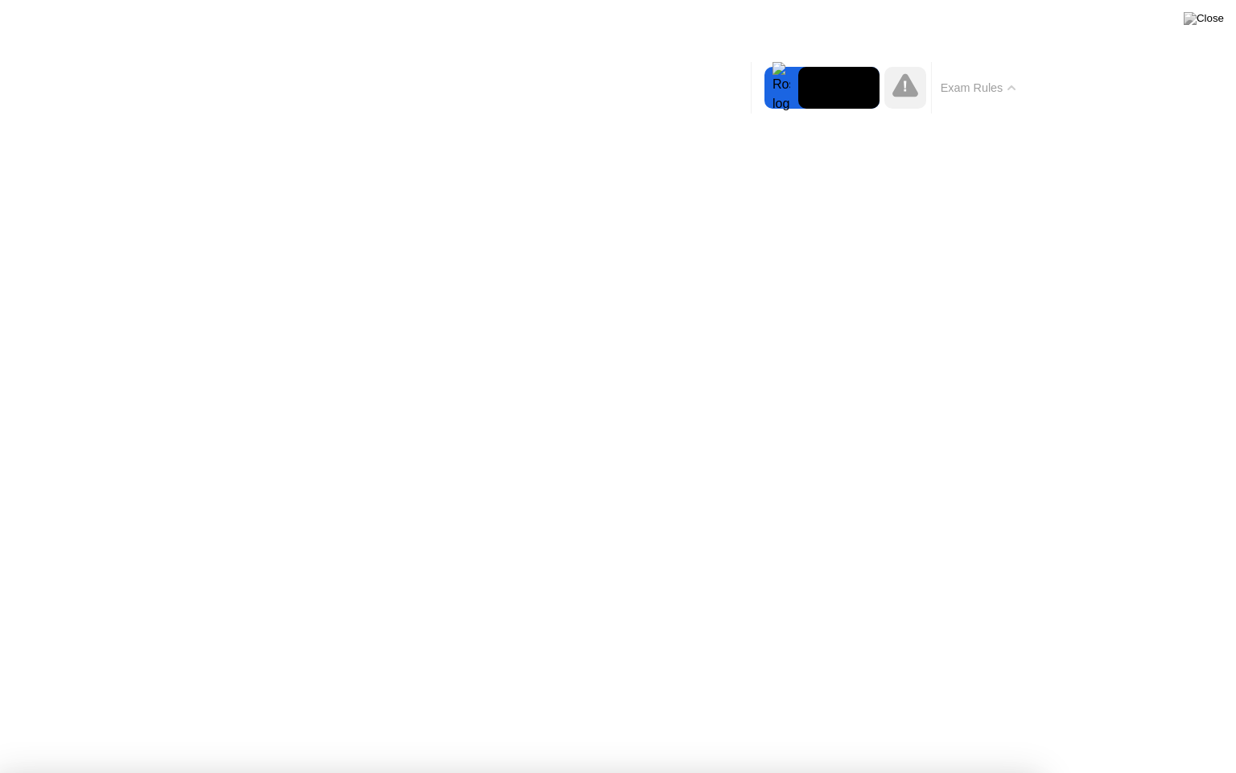
click at [919, 84] on div at bounding box center [906, 88] width 42 height 42
click at [965, 85] on button "Exam Rules" at bounding box center [978, 87] width 85 height 14
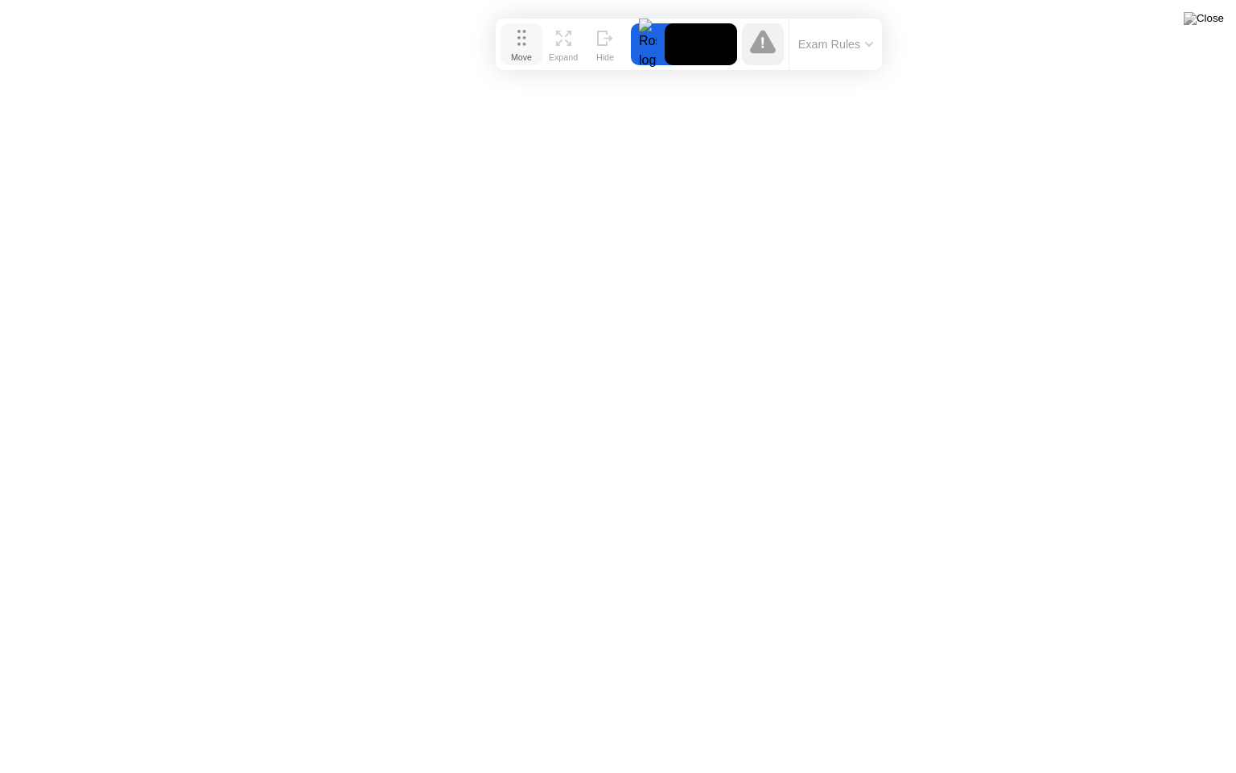
drag, startPoint x: 498, startPoint y: 17, endPoint x: 518, endPoint y: 37, distance: 27.9
click at [518, 37] on icon at bounding box center [522, 38] width 9 height 16
drag, startPoint x: 520, startPoint y: 47, endPoint x: 530, endPoint y: 34, distance: 16.6
click at [530, 31] on icon at bounding box center [533, 23] width 9 height 16
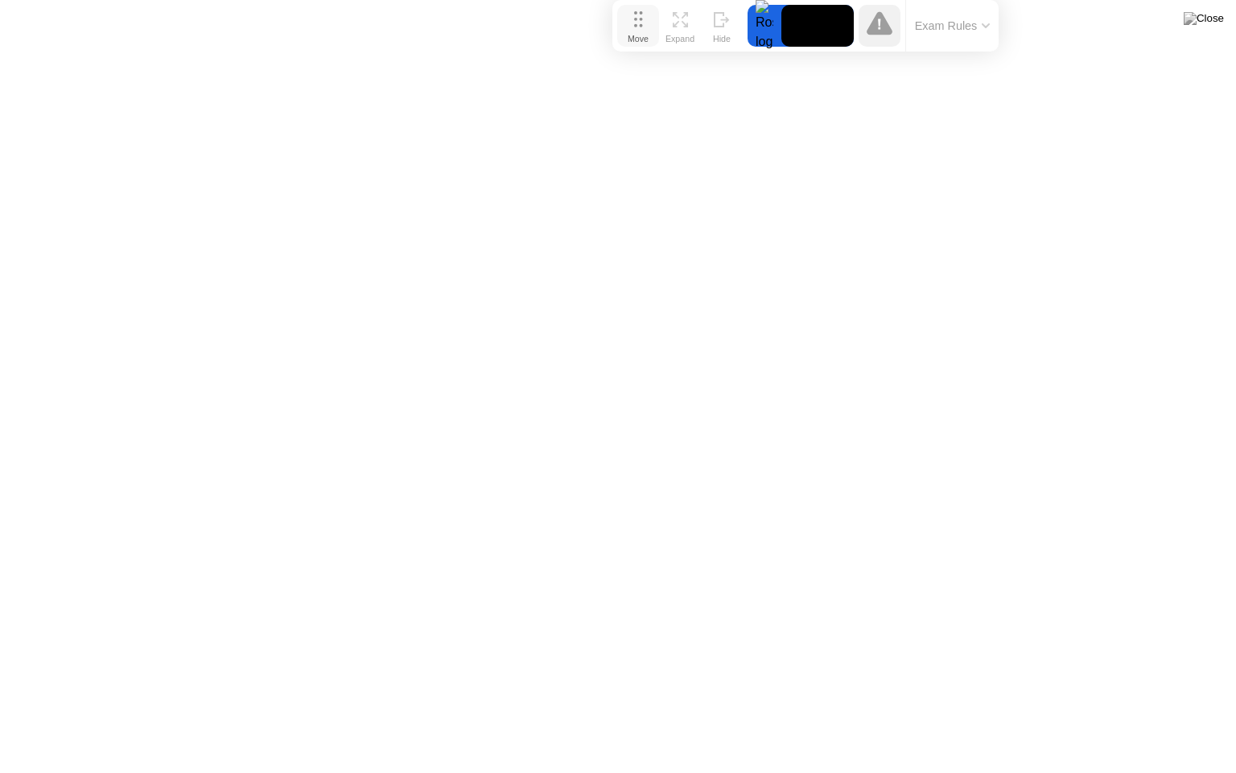
drag, startPoint x: 538, startPoint y: 36, endPoint x: 643, endPoint y: 7, distance: 109.4
click at [643, 7] on button "Move" at bounding box center [638, 26] width 42 height 42
drag, startPoint x: 641, startPoint y: 23, endPoint x: 660, endPoint y: 11, distance: 22.8
click at [660, 11] on icon at bounding box center [662, 19] width 9 height 16
drag, startPoint x: 654, startPoint y: 19, endPoint x: 551, endPoint y: 21, distance: 103.0
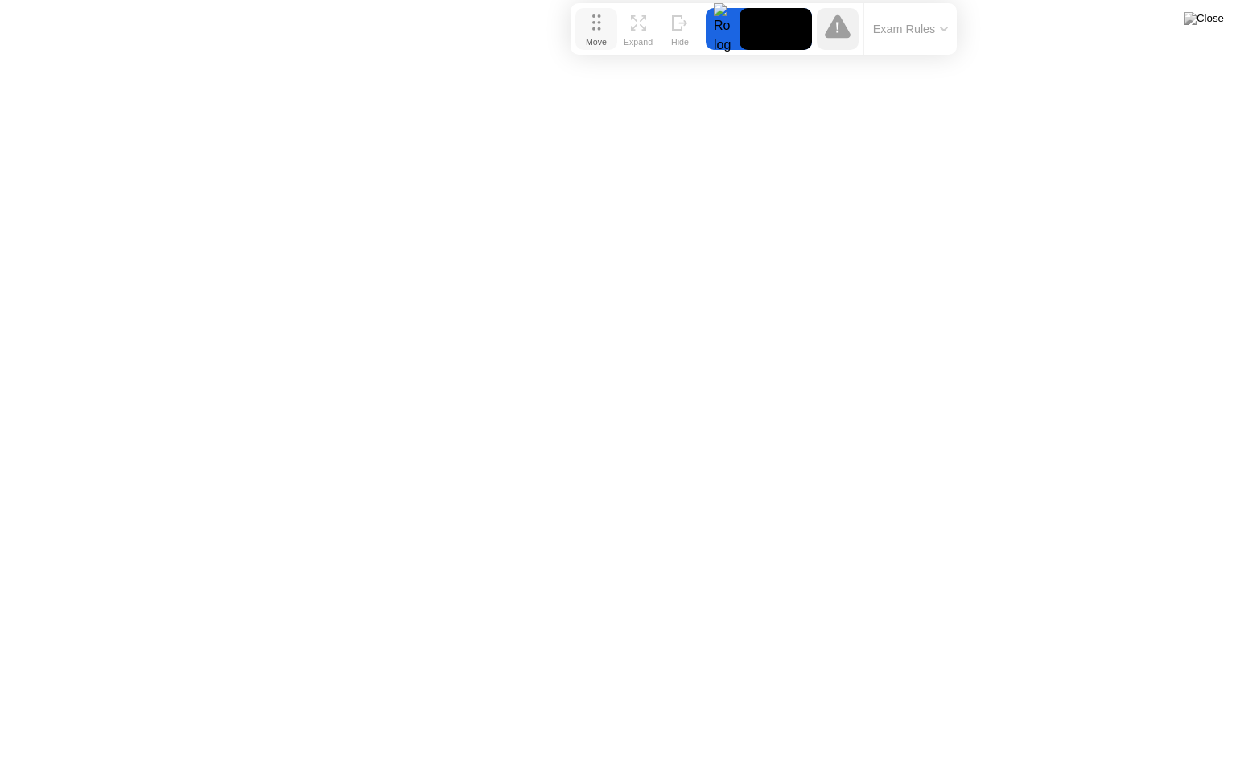
click at [592, 21] on circle at bounding box center [593, 22] width 3 height 3
drag, startPoint x: 553, startPoint y: 29, endPoint x: 659, endPoint y: 0, distance: 110.1
click at [659, 0] on div "Move Expand Hide Exam Rules" at bounding box center [825, 26] width 386 height 52
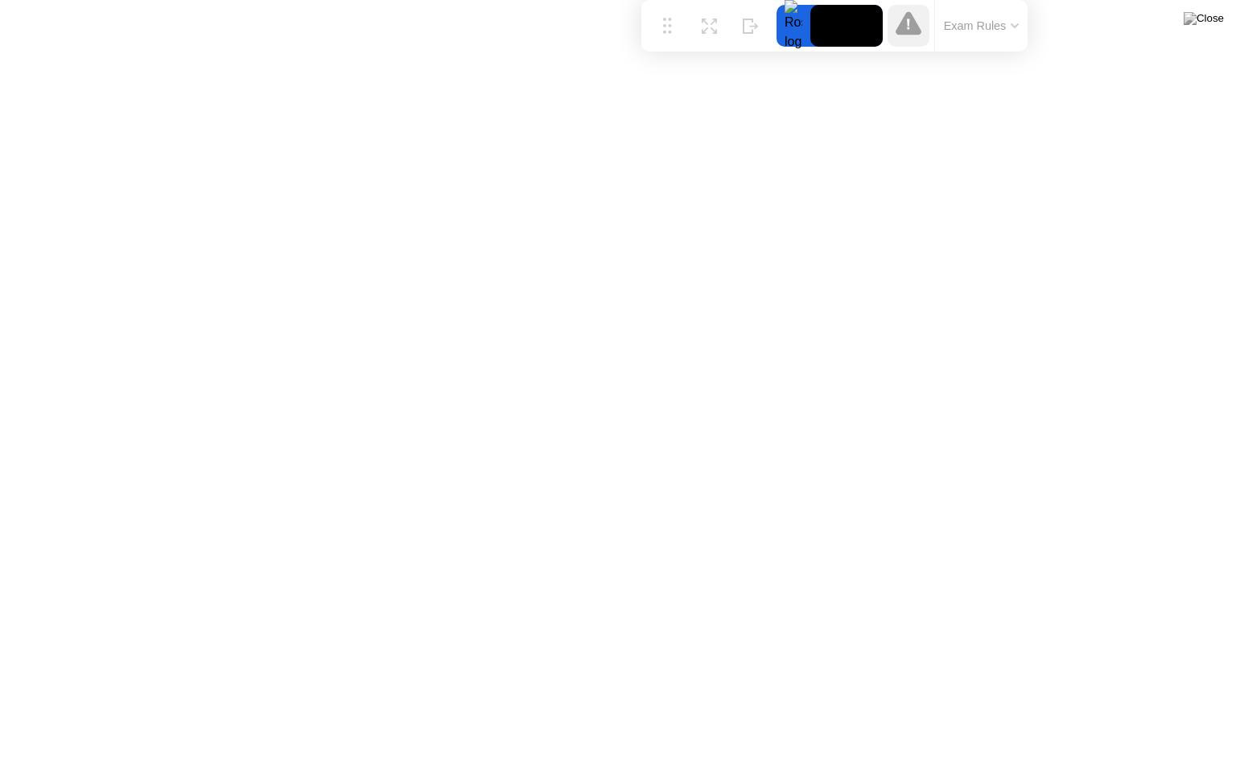
drag, startPoint x: 661, startPoint y: 31, endPoint x: 667, endPoint y: 0, distance: 32.0
click at [667, 0] on div "Move Expand Hide Exam Rules" at bounding box center [835, 26] width 386 height 52
drag, startPoint x: 668, startPoint y: 17, endPoint x: 659, endPoint y: 0, distance: 19.1
click at [659, 0] on div "Move Expand Hide Exam Rules" at bounding box center [826, 26] width 386 height 52
drag, startPoint x: 654, startPoint y: 21, endPoint x: 659, endPoint y: 0, distance: 21.5
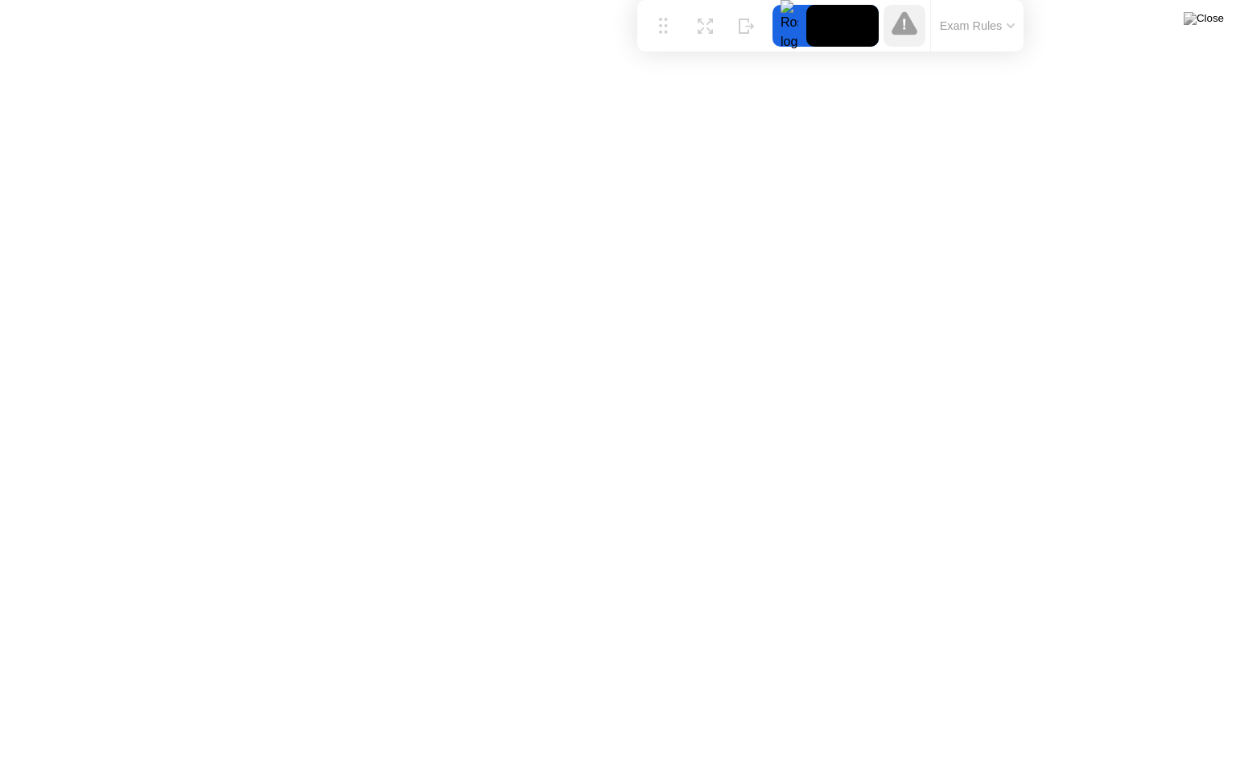
click at [659, 0] on div "Move Expand Hide Exam Rules" at bounding box center [831, 26] width 386 height 52
drag, startPoint x: 661, startPoint y: 23, endPoint x: 654, endPoint y: 55, distance: 33.0
click at [659, 27] on icon at bounding box center [663, 19] width 9 height 16
drag, startPoint x: 656, startPoint y: 62, endPoint x: 657, endPoint y: 0, distance: 62.0
click at [657, 0] on div "Move Expand Hide Exam Rules" at bounding box center [821, 26] width 386 height 52
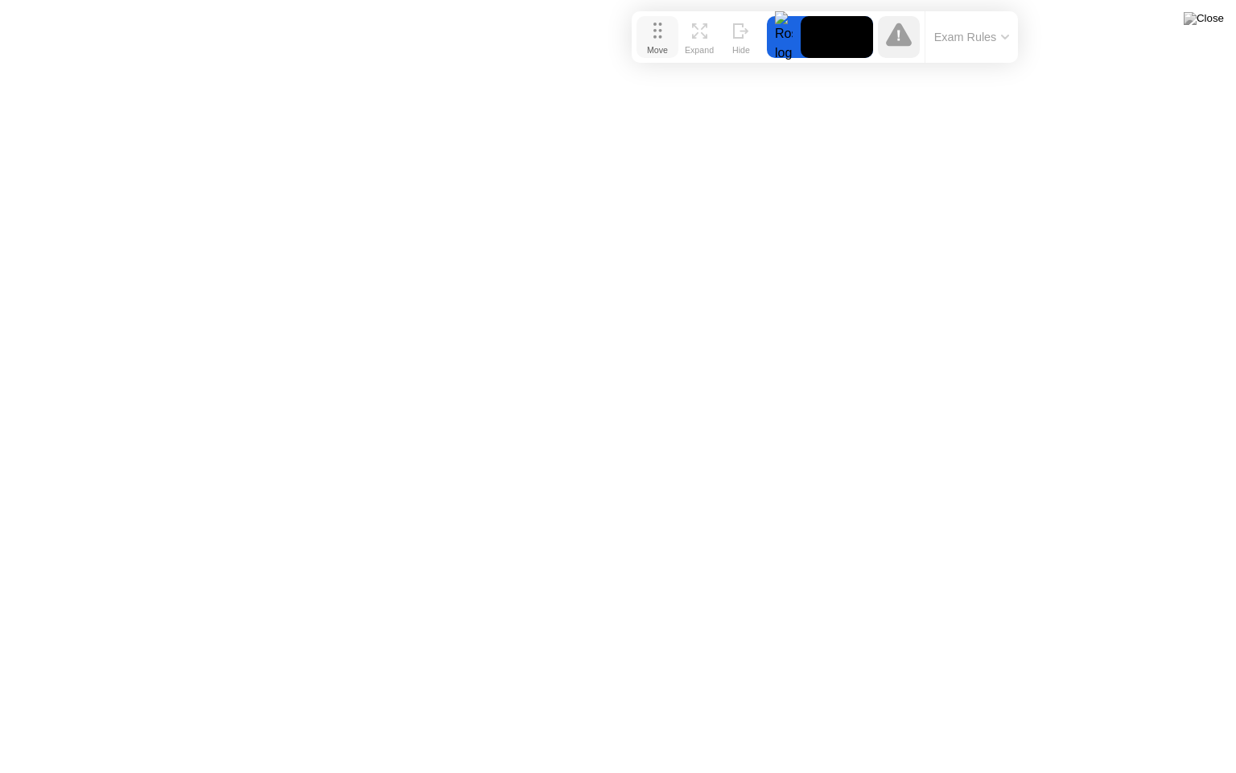
drag, startPoint x: 656, startPoint y: 29, endPoint x: 658, endPoint y: 63, distance: 33.9
click at [658, 55] on div "Move" at bounding box center [657, 50] width 21 height 10
drag, startPoint x: 658, startPoint y: 63, endPoint x: 661, endPoint y: 0, distance: 62.8
click at [661, 0] on div "Move Expand Hide Exam Rules" at bounding box center [826, 26] width 386 height 52
drag, startPoint x: 657, startPoint y: 28, endPoint x: 657, endPoint y: 64, distance: 36.2
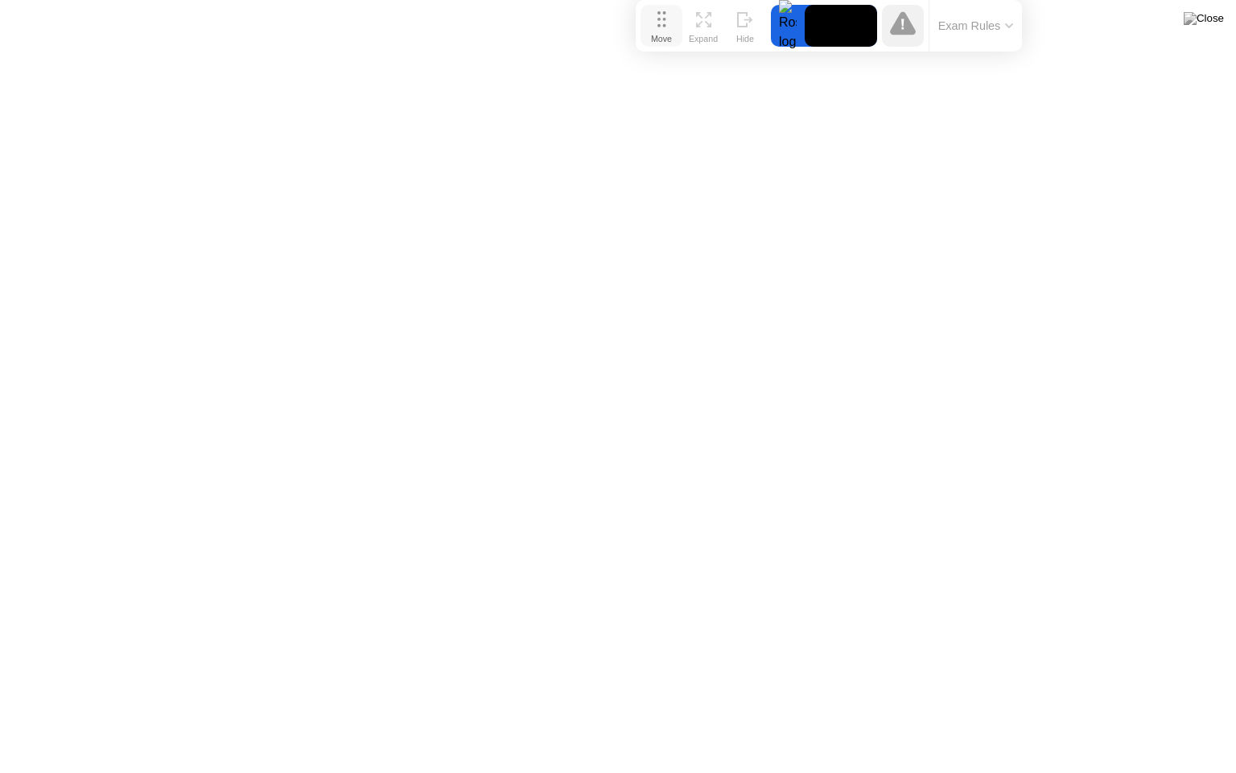
click at [657, 43] on div "Move" at bounding box center [661, 39] width 21 height 10
drag, startPoint x: 666, startPoint y: 71, endPoint x: 666, endPoint y: 0, distance: 70.8
click at [666, 0] on div "Move Expand Hide Exam Rules" at bounding box center [826, 26] width 386 height 52
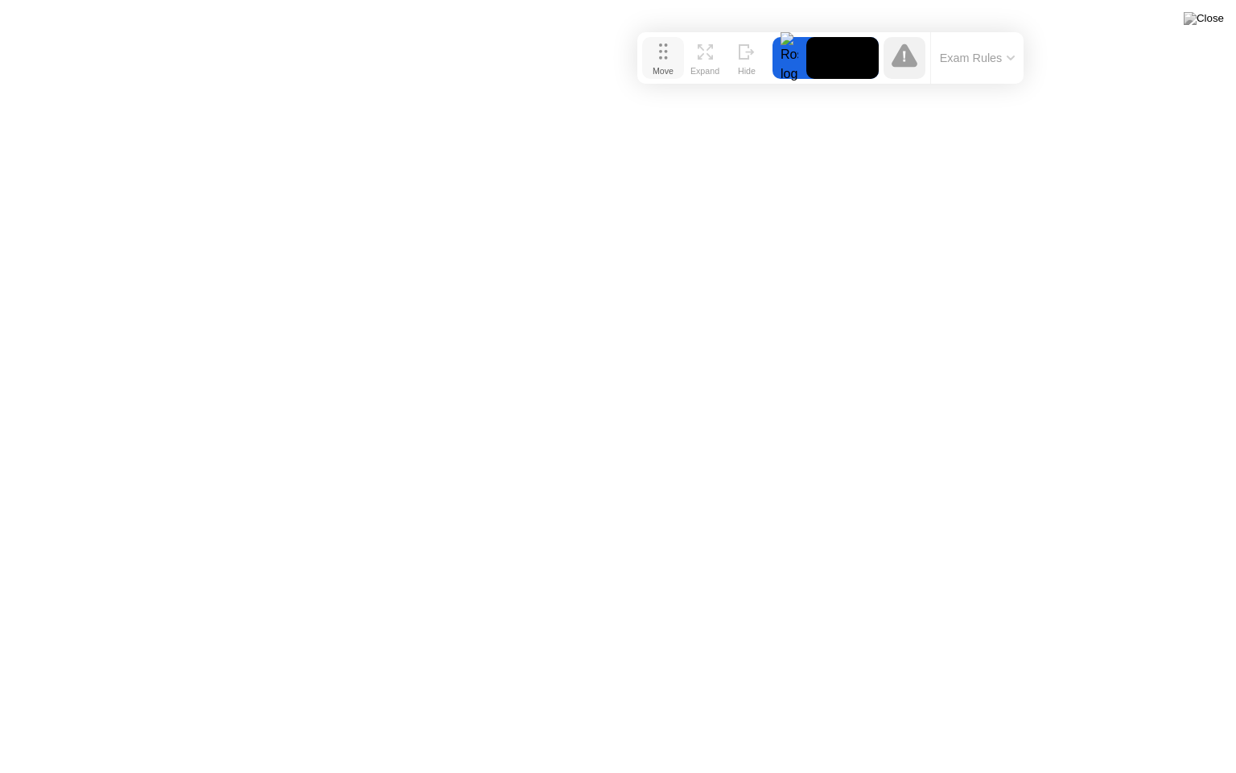
drag, startPoint x: 656, startPoint y: 23, endPoint x: 658, endPoint y: 56, distance: 32.3
click at [658, 56] on button "Move" at bounding box center [663, 58] width 42 height 42
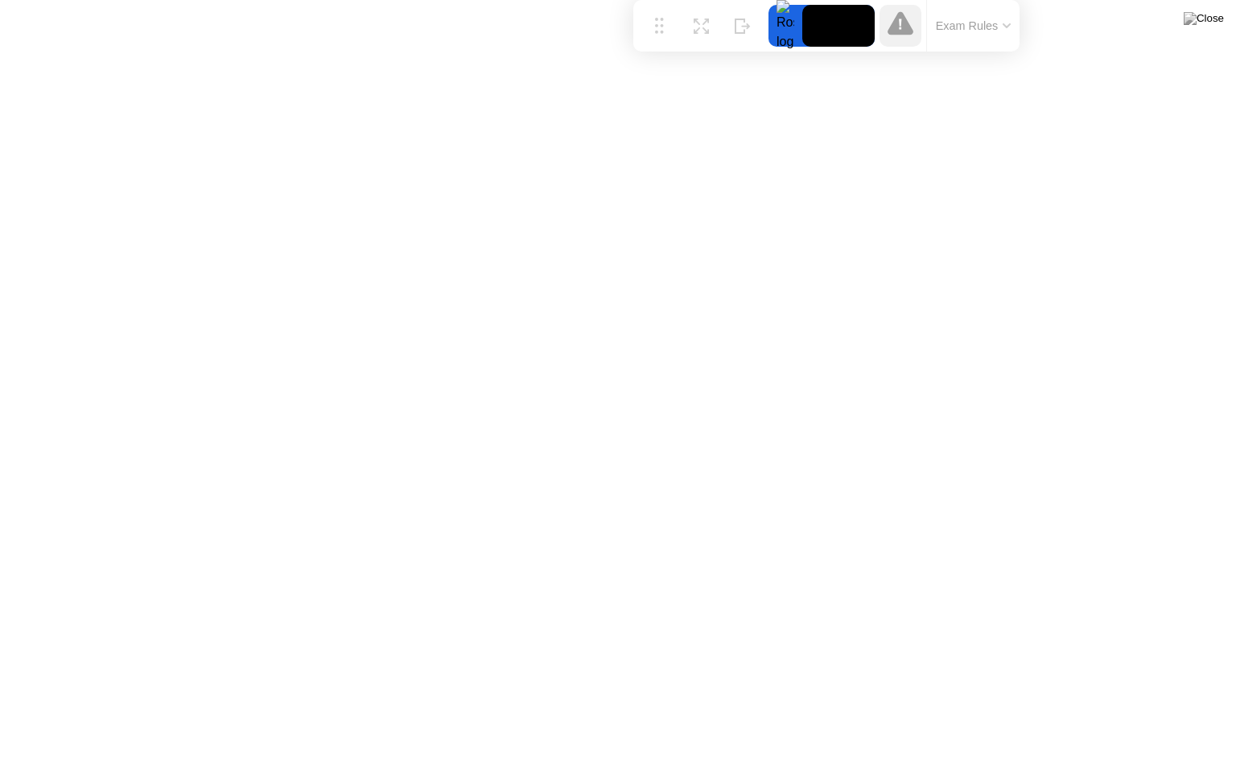
drag, startPoint x: 662, startPoint y: 64, endPoint x: 661, endPoint y: 0, distance: 64.4
click at [661, 0] on div "Move Expand Hide Exam Rules" at bounding box center [826, 26] width 386 height 52
drag, startPoint x: 657, startPoint y: 33, endPoint x: 660, endPoint y: 81, distance: 48.4
click at [660, 43] on div "Move" at bounding box center [661, 39] width 21 height 10
drag, startPoint x: 666, startPoint y: 76, endPoint x: 664, endPoint y: 0, distance: 75.7
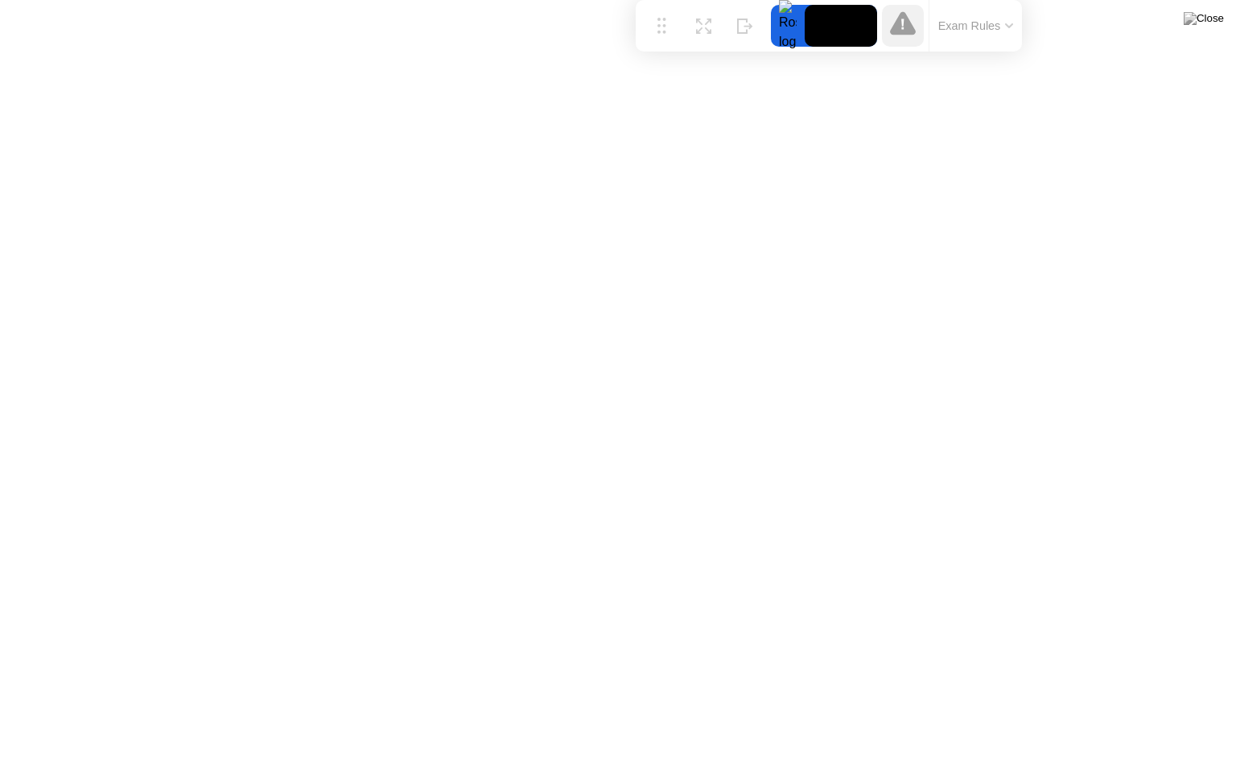
click at [664, 0] on div "Move Expand Hide Exam Rules" at bounding box center [829, 26] width 386 height 52
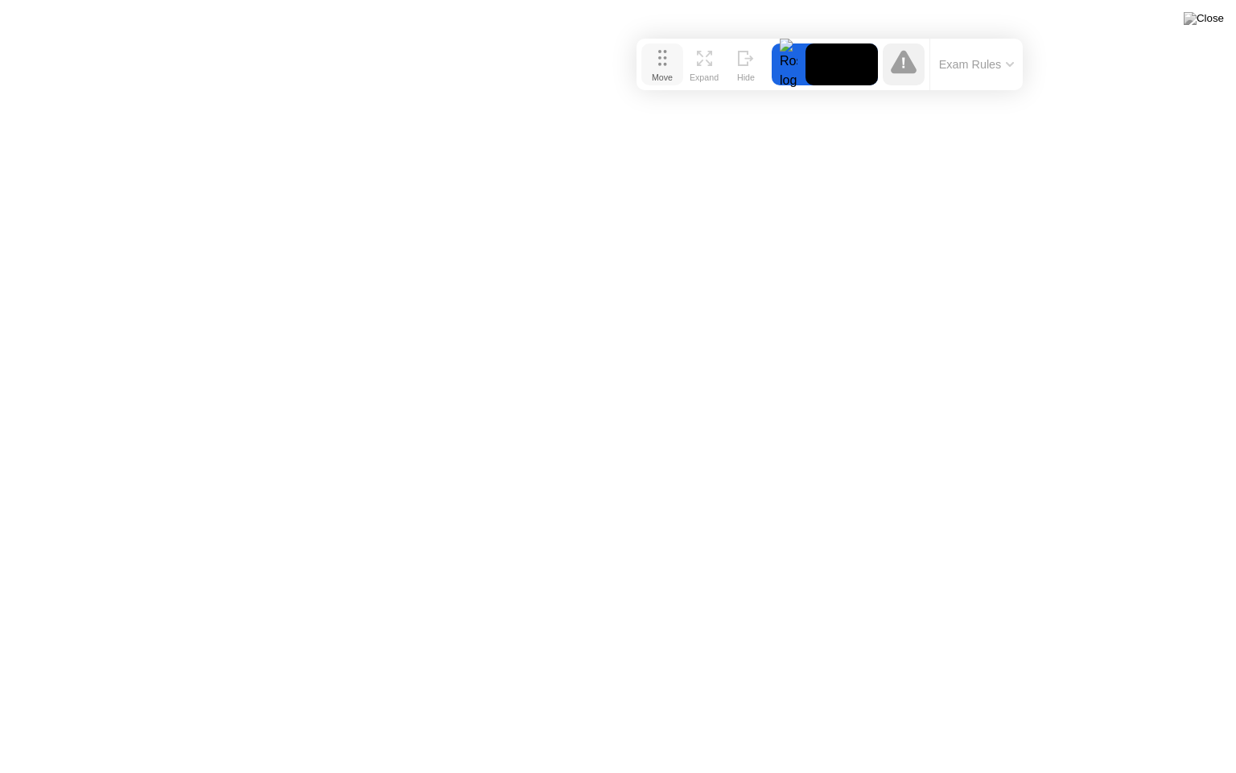
drag, startPoint x: 658, startPoint y: 32, endPoint x: 658, endPoint y: 79, distance: 46.7
click at [658, 79] on div "Move" at bounding box center [662, 77] width 21 height 10
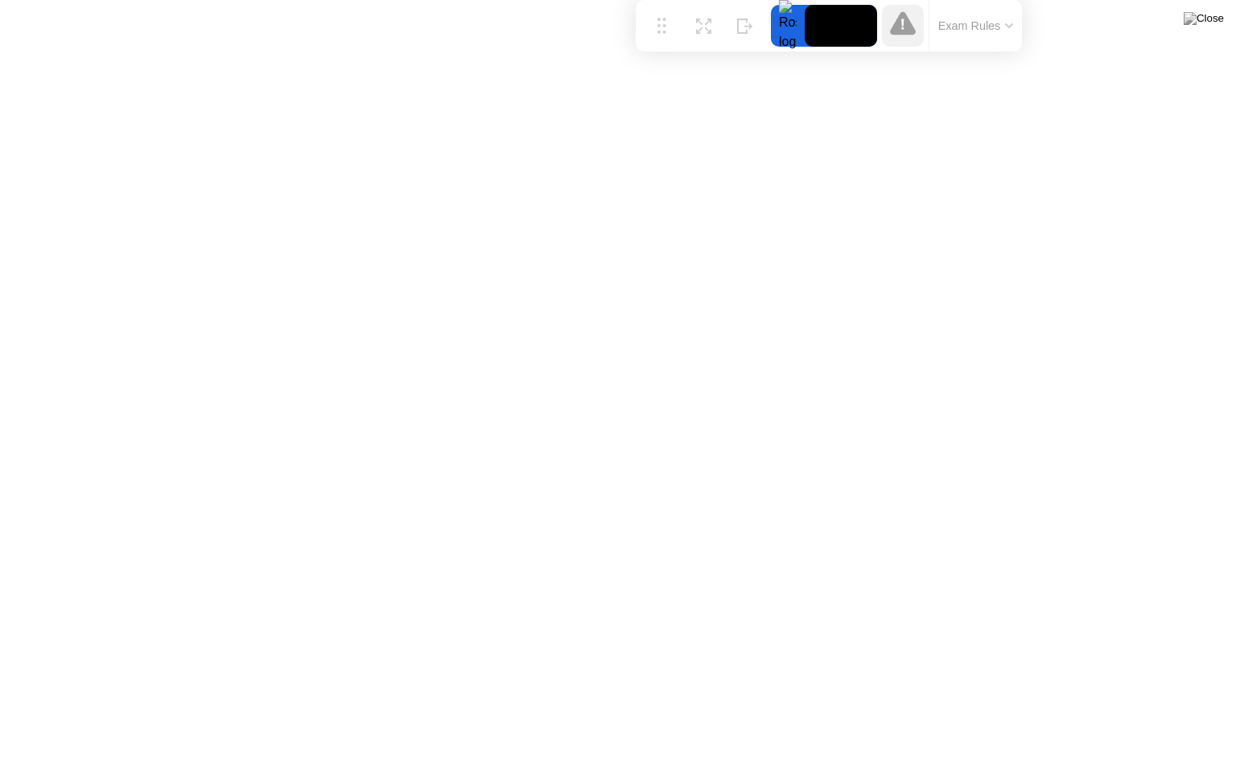
drag, startPoint x: 660, startPoint y: 68, endPoint x: 658, endPoint y: 0, distance: 67.6
click at [658, 0] on div "Move Expand Hide Exam Rules" at bounding box center [829, 26] width 386 height 52
drag, startPoint x: 659, startPoint y: 28, endPoint x: 662, endPoint y: 66, distance: 37.9
click at [662, 43] on div "Move" at bounding box center [660, 39] width 21 height 10
drag, startPoint x: 664, startPoint y: 68, endPoint x: 666, endPoint y: 0, distance: 68.4
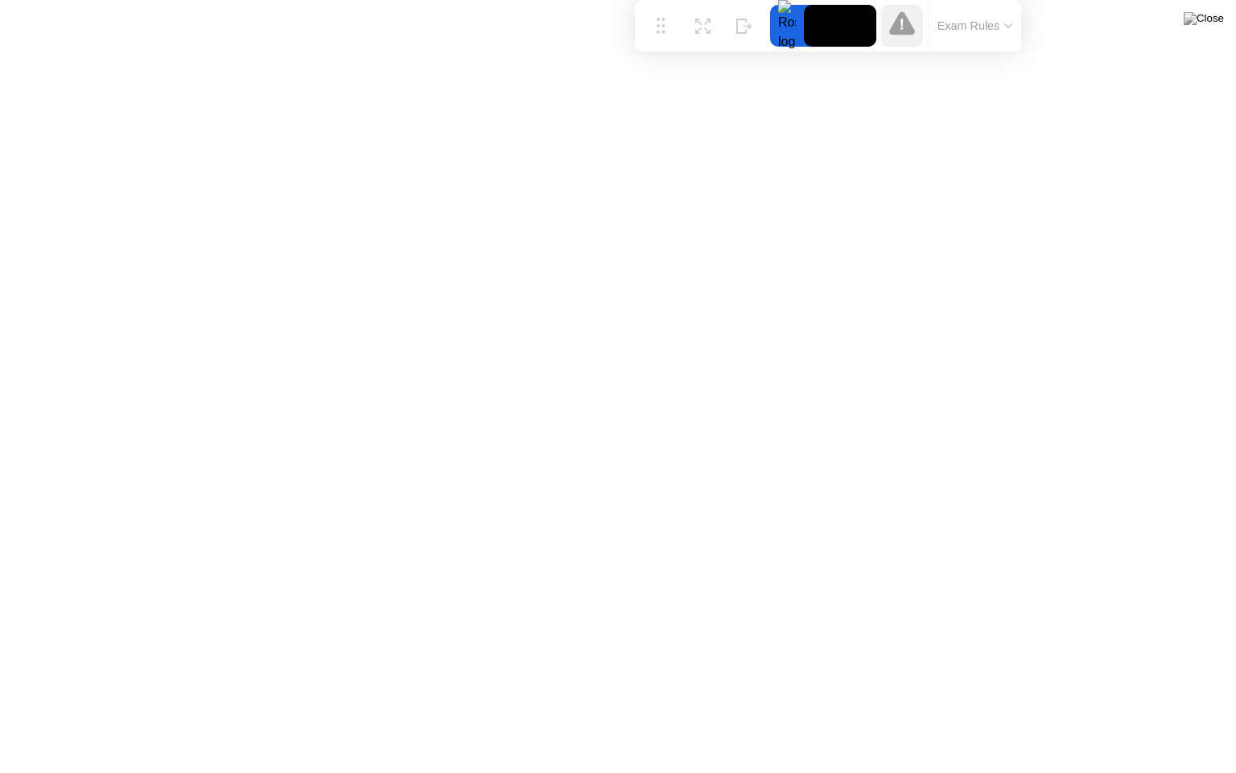
click at [666, 0] on div "Move Expand Hide Exam Rules" at bounding box center [828, 26] width 386 height 52
drag, startPoint x: 658, startPoint y: 23, endPoint x: 658, endPoint y: 47, distance: 23.4
click at [658, 47] on button "Move" at bounding box center [663, 49] width 42 height 42
drag, startPoint x: 671, startPoint y: 55, endPoint x: 668, endPoint y: 0, distance: 54.8
click at [668, 0] on div "Move Expand Hide Exam Rules" at bounding box center [828, 26] width 386 height 52
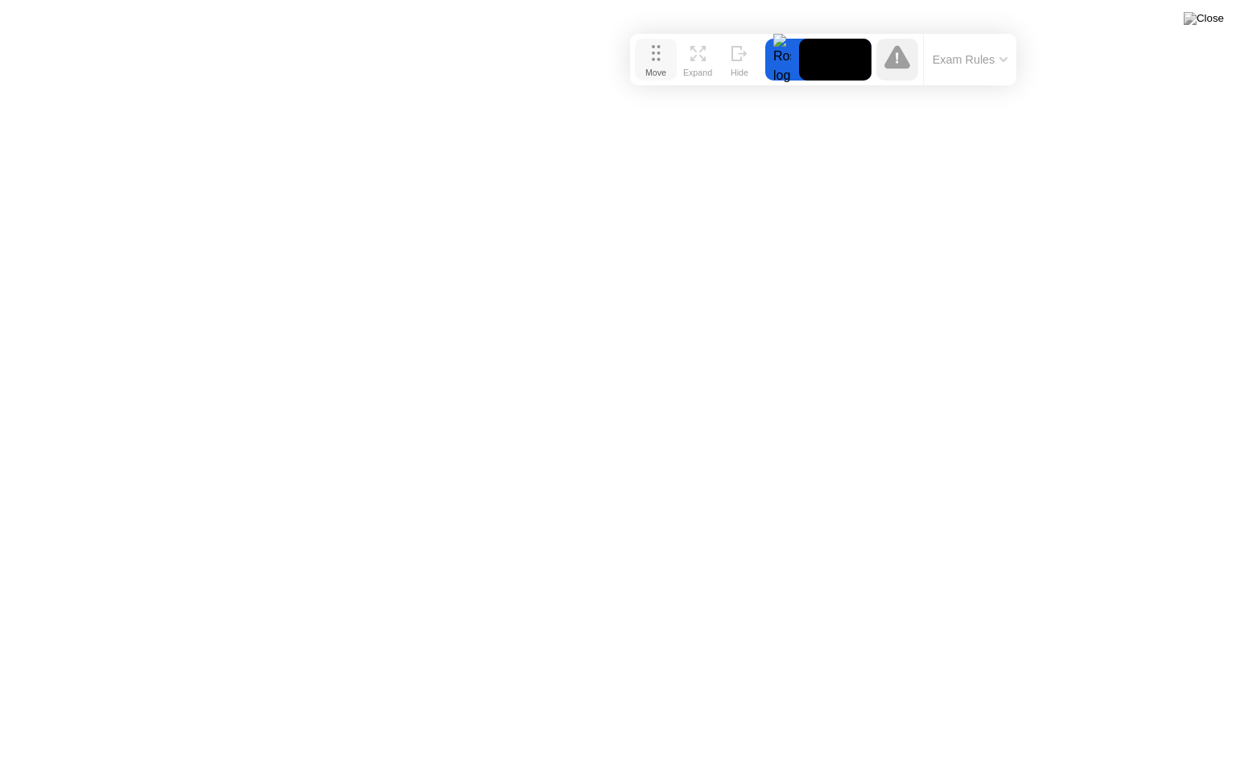
drag, startPoint x: 654, startPoint y: 27, endPoint x: 649, endPoint y: 64, distance: 37.3
click at [649, 64] on button "Move" at bounding box center [656, 60] width 42 height 42
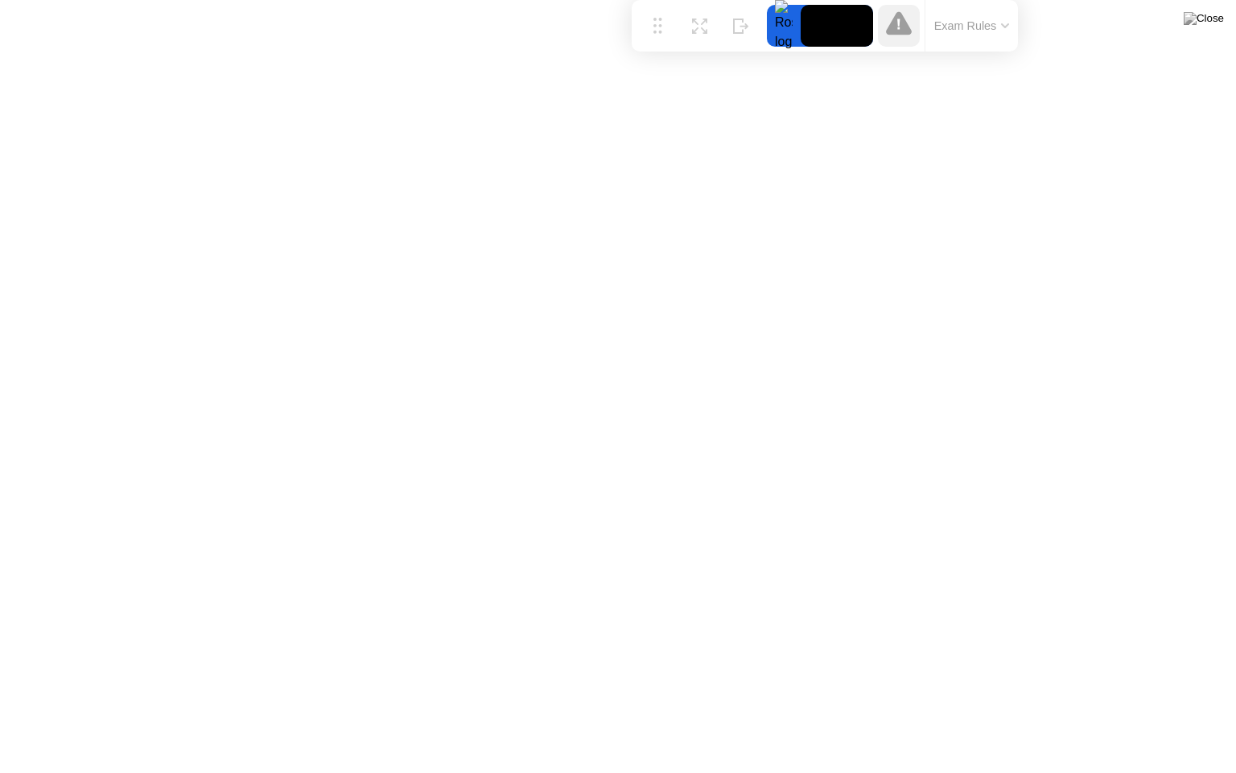
drag, startPoint x: 649, startPoint y: 64, endPoint x: 651, endPoint y: 0, distance: 64.4
click at [651, 0] on div "Move Expand Hide Exam Rules" at bounding box center [825, 26] width 386 height 52
click at [658, 19] on icon at bounding box center [658, 19] width 9 height 16
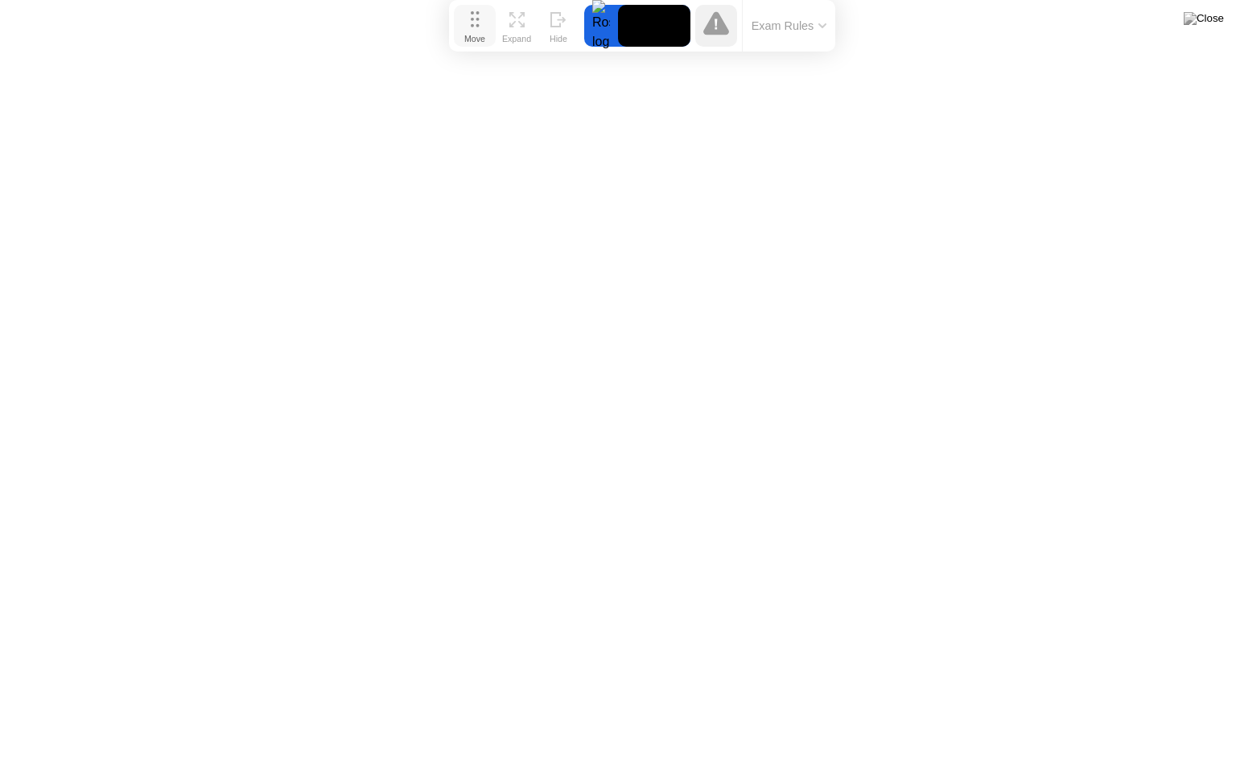
drag, startPoint x: 656, startPoint y: 27, endPoint x: 472, endPoint y: 20, distance: 183.6
click at [472, 20] on icon at bounding box center [475, 19] width 9 height 16
click at [772, 27] on button "Exam Rules" at bounding box center [789, 26] width 85 height 14
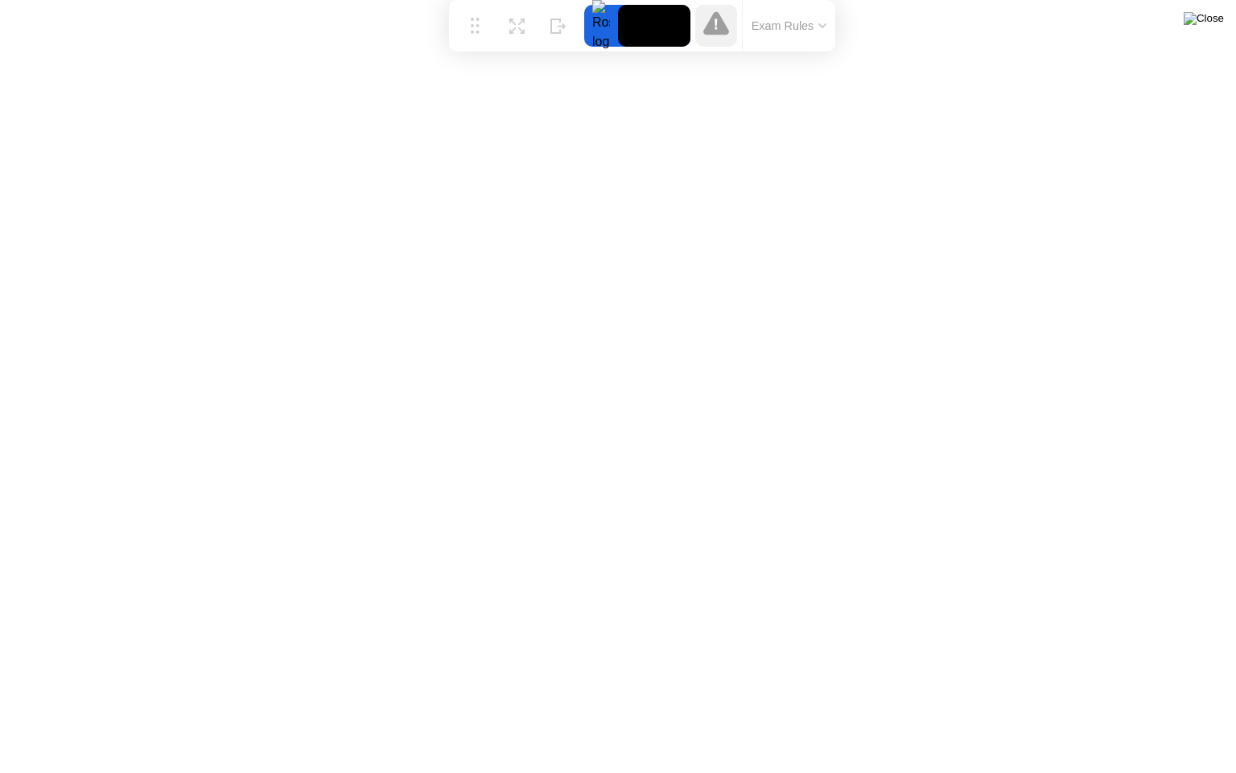
click at [1215, 19] on img at bounding box center [1204, 18] width 40 height 13
click at [593, 24] on div at bounding box center [601, 26] width 34 height 42
click at [651, 33] on video at bounding box center [654, 26] width 72 height 42
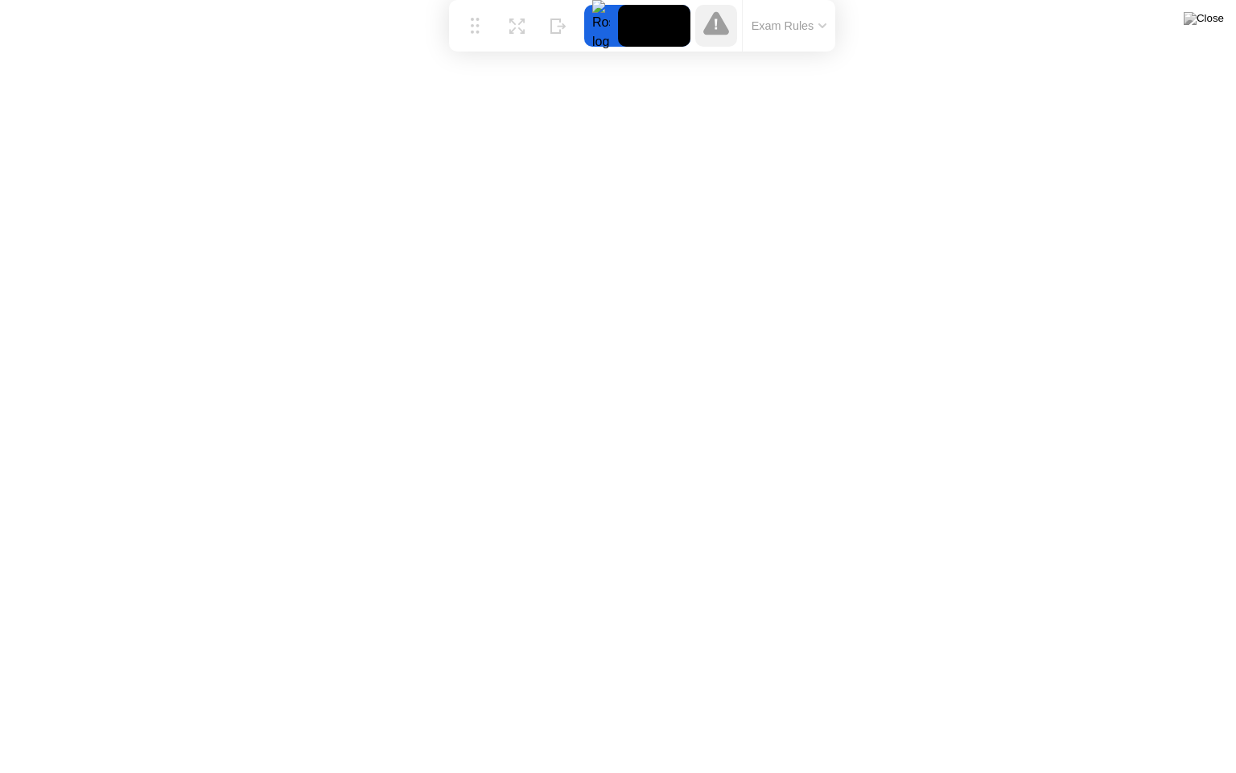
click at [651, 33] on video at bounding box center [654, 26] width 72 height 42
click at [713, 24] on icon at bounding box center [717, 22] width 26 height 23
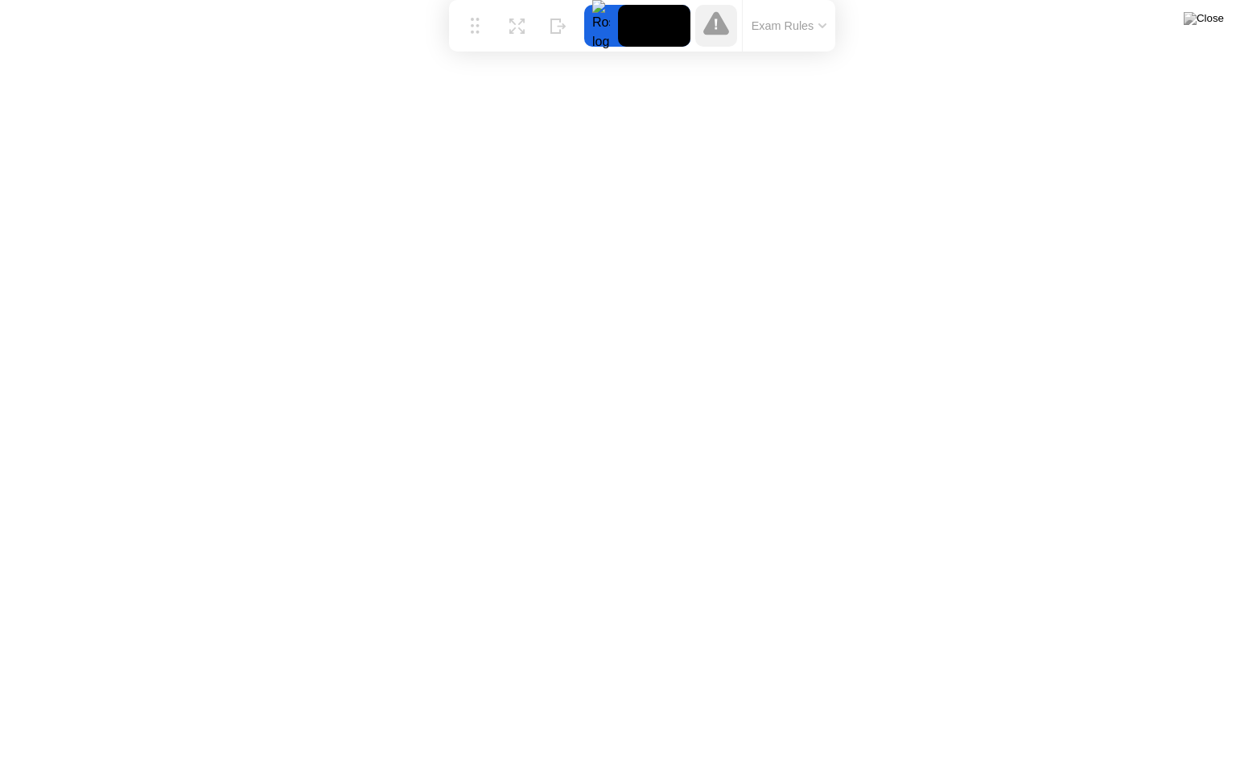
click at [713, 24] on icon at bounding box center [717, 22] width 26 height 23
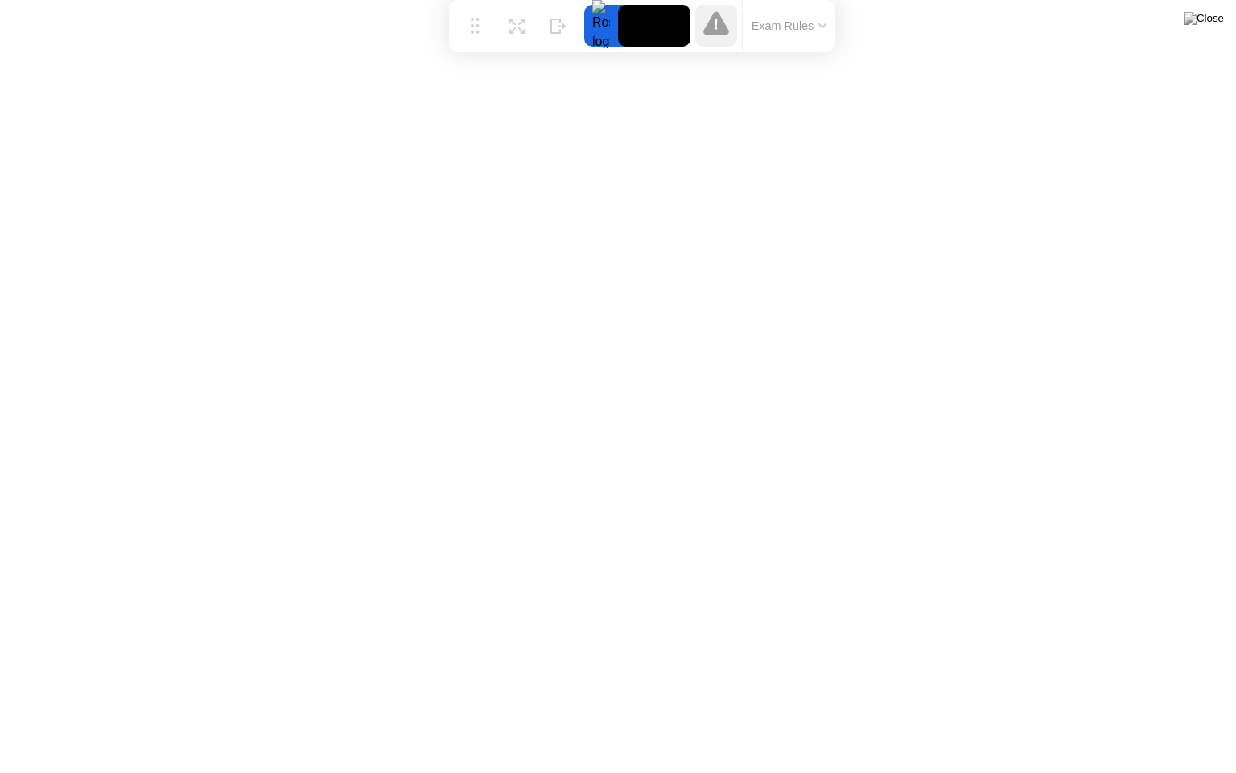
click at [713, 24] on icon at bounding box center [717, 22] width 26 height 23
click at [781, 26] on button "Exam Rules" at bounding box center [789, 26] width 85 height 14
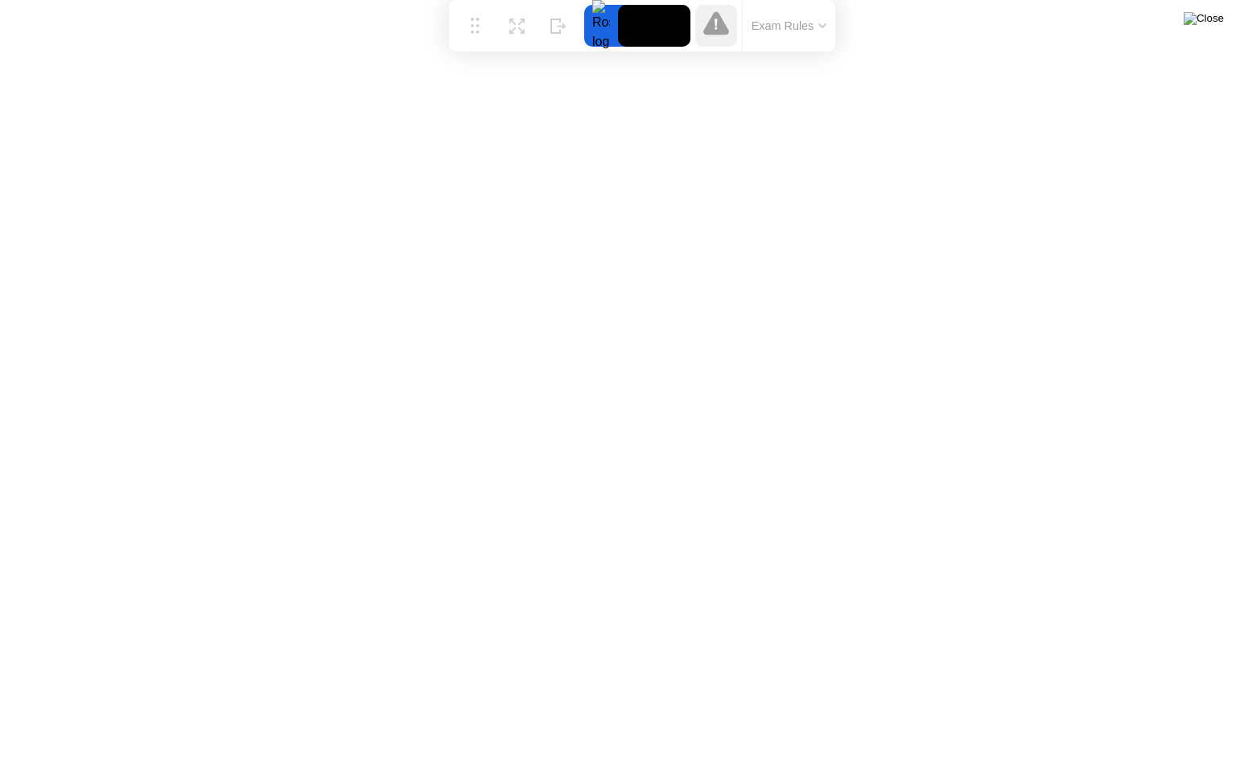
click at [1209, 24] on img at bounding box center [1204, 18] width 40 height 13
